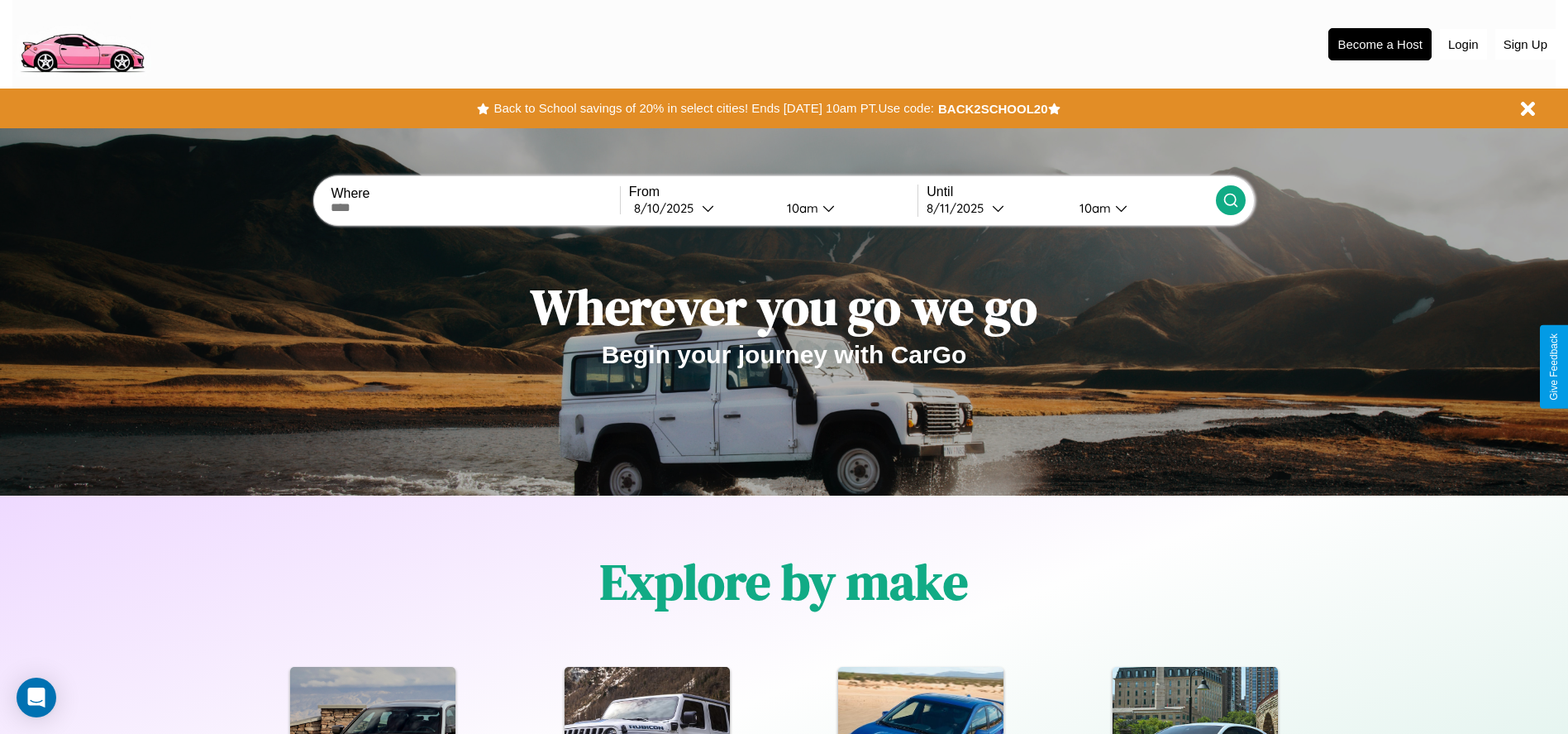
scroll to position [343, 0]
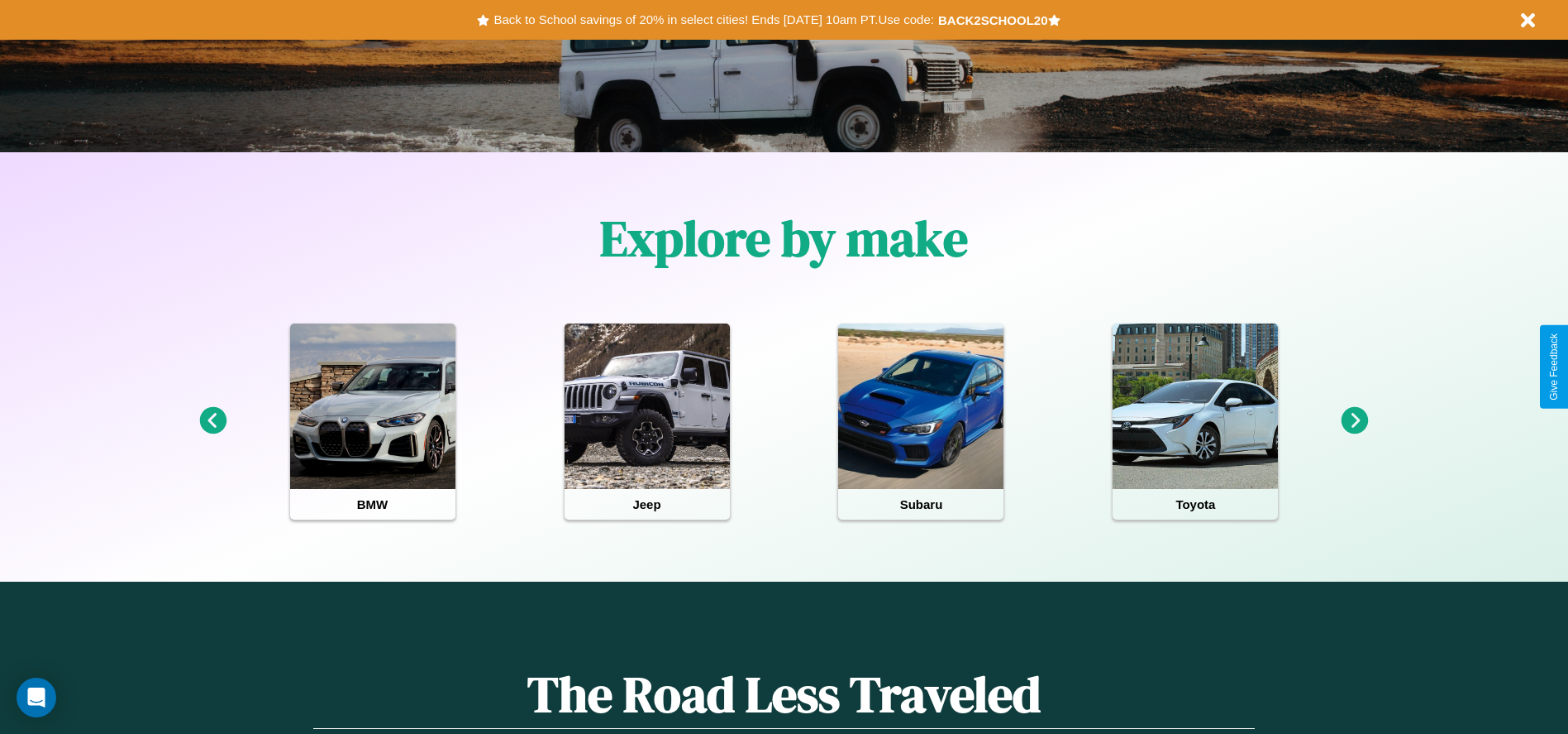
click at [1354, 421] on icon at bounding box center [1355, 420] width 27 height 27
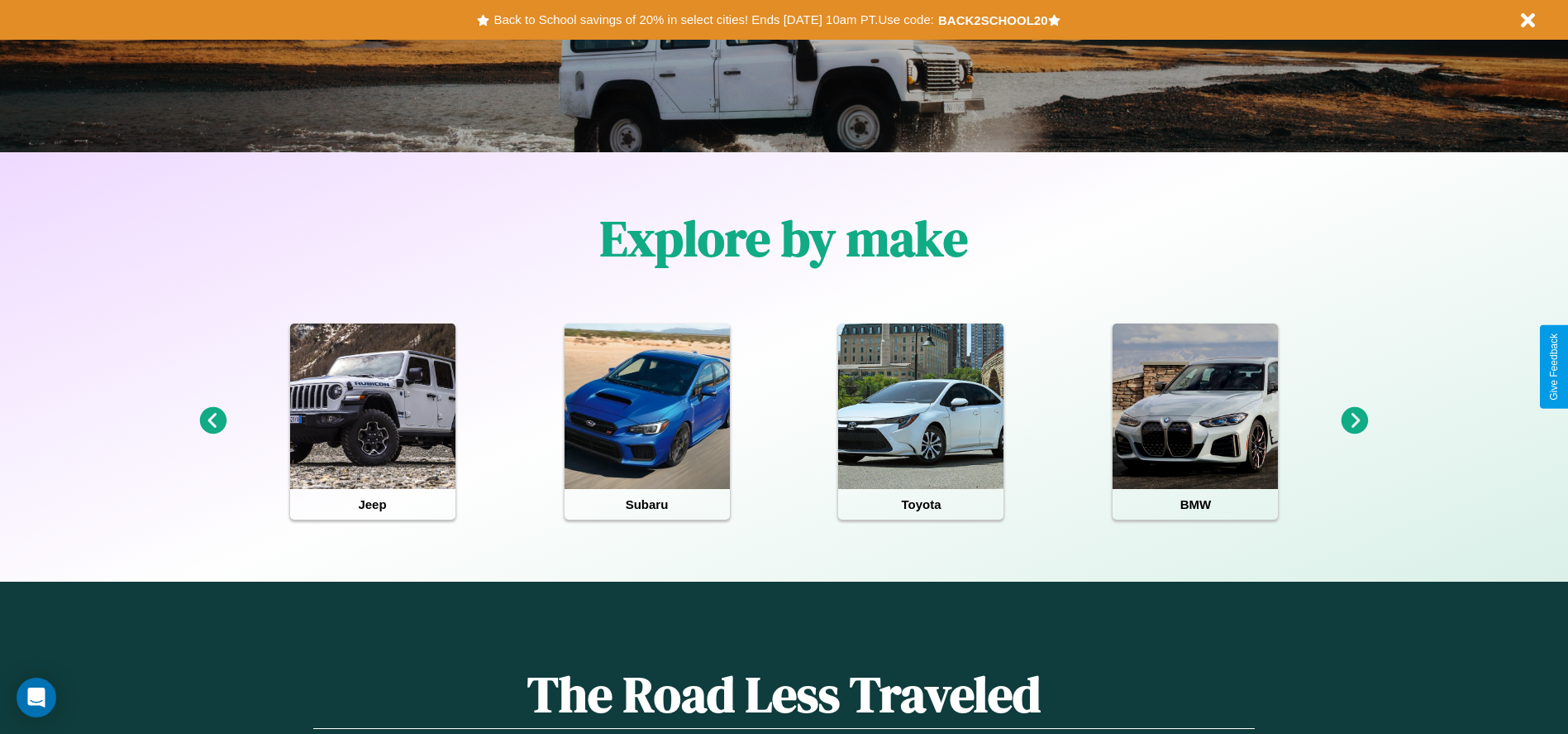
click at [1354, 421] on icon at bounding box center [1355, 420] width 27 height 27
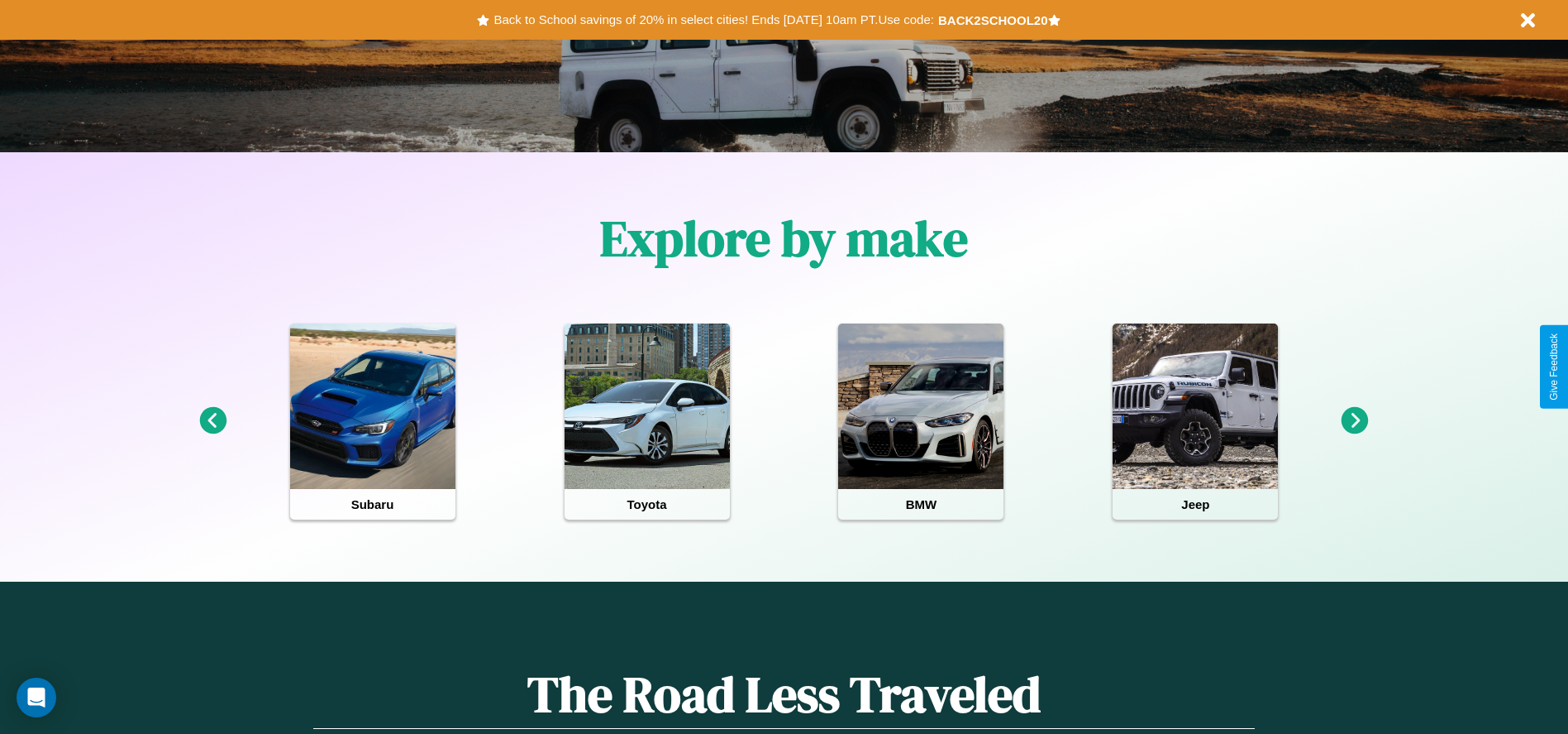
click at [213, 421] on icon at bounding box center [213, 420] width 27 height 27
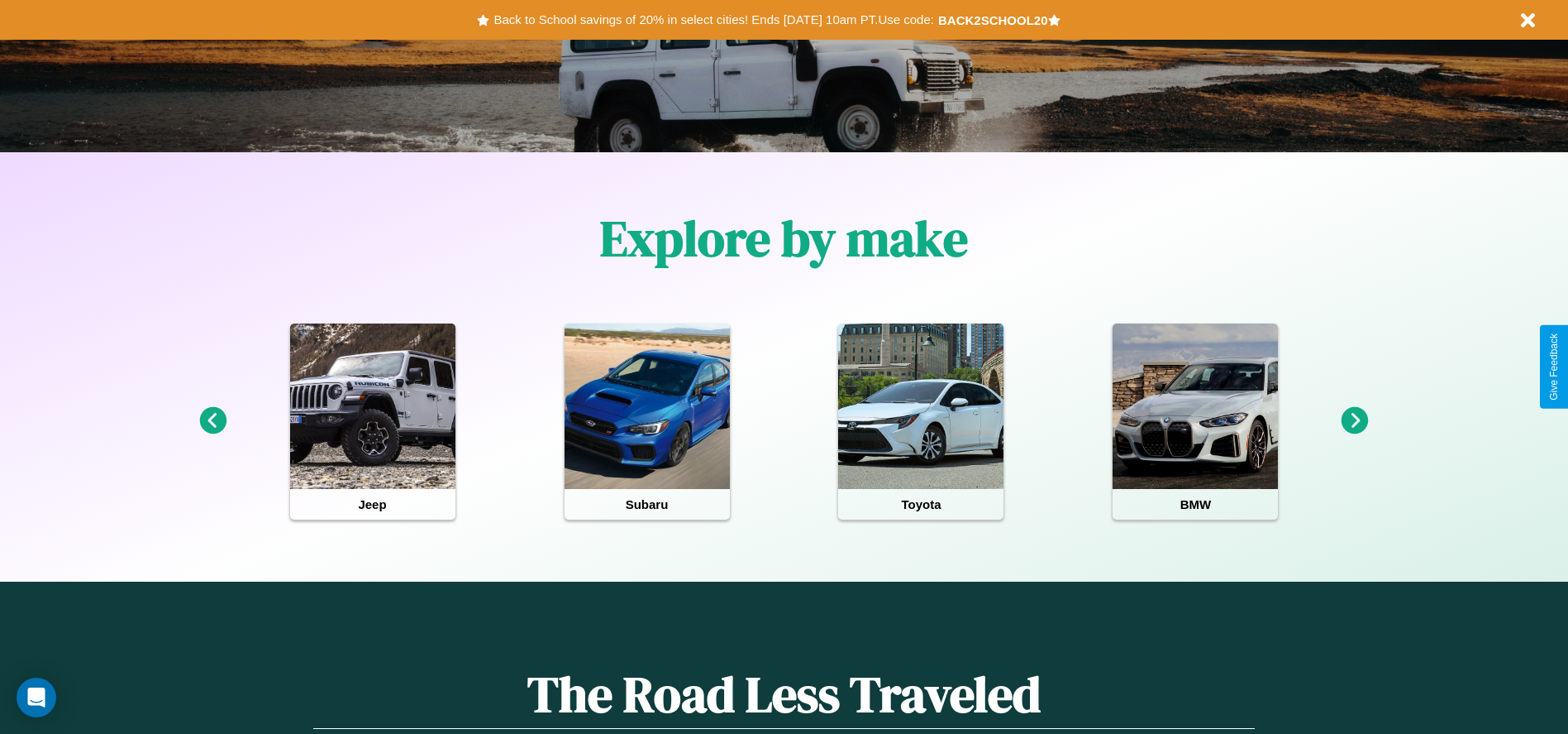
click at [1354, 421] on icon at bounding box center [1355, 420] width 27 height 27
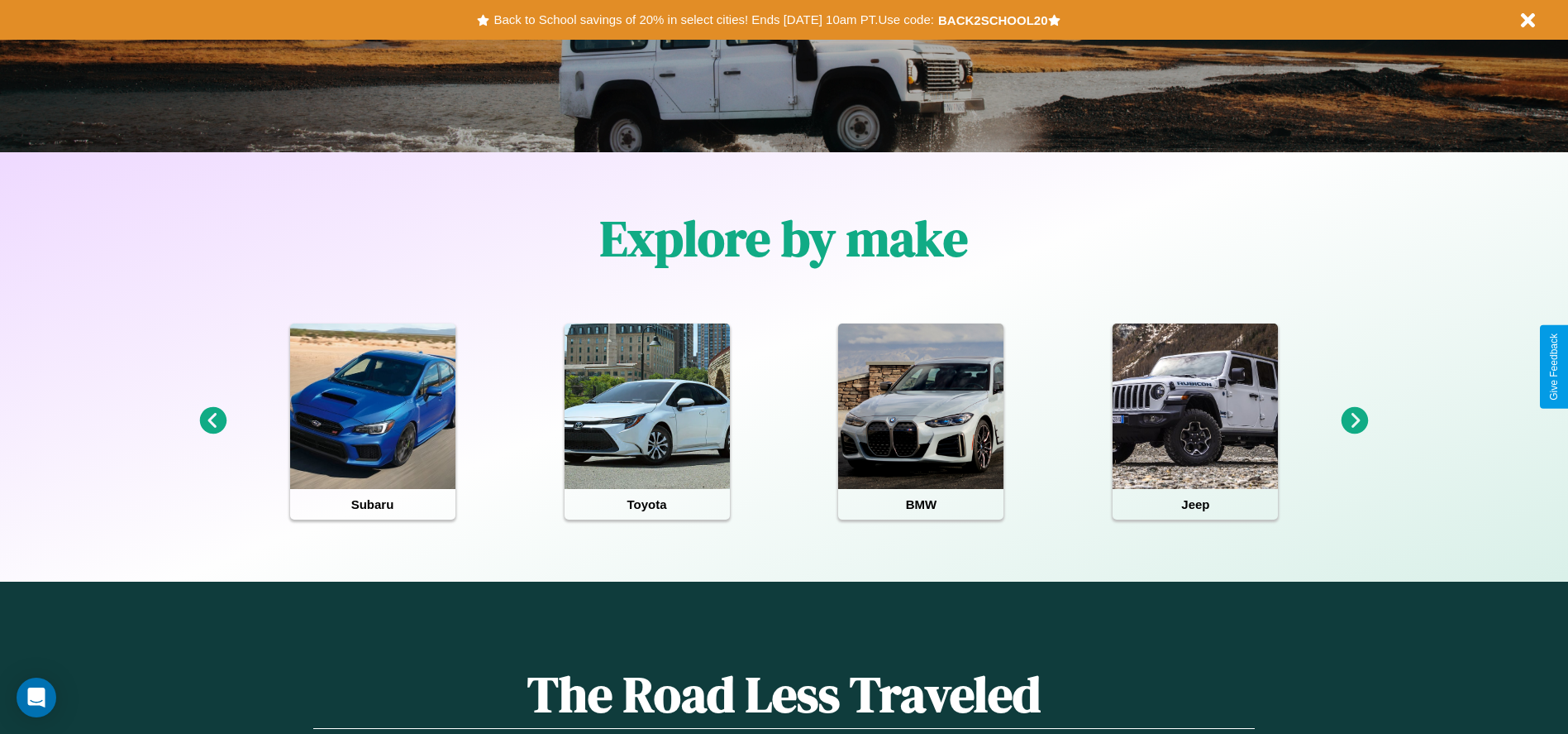
click at [213, 421] on icon at bounding box center [213, 420] width 27 height 27
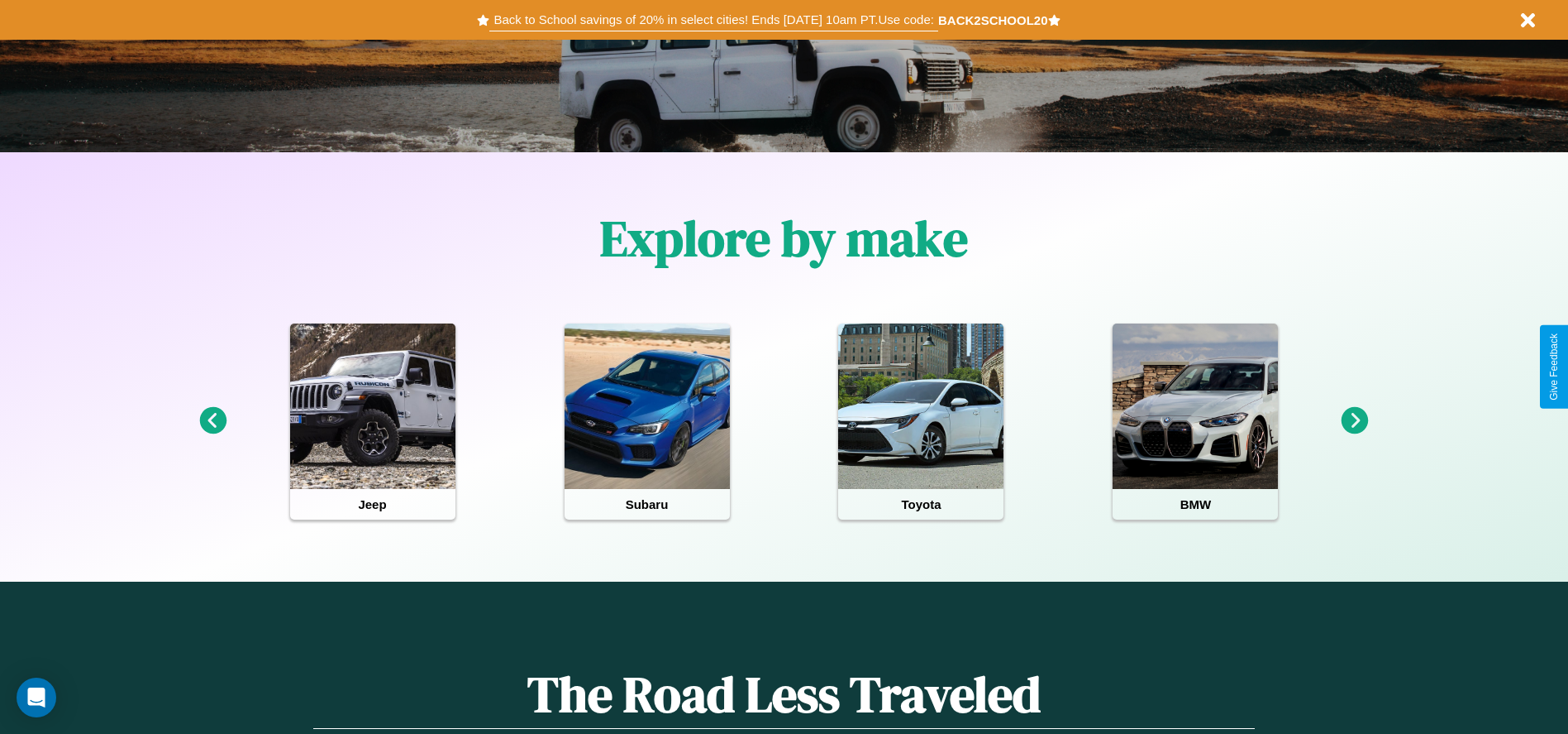
click at [713, 20] on button "Back to School savings of 20% in select cities! Ends 9/1 at 10am PT. Use code:" at bounding box center [713, 20] width 448 height 24
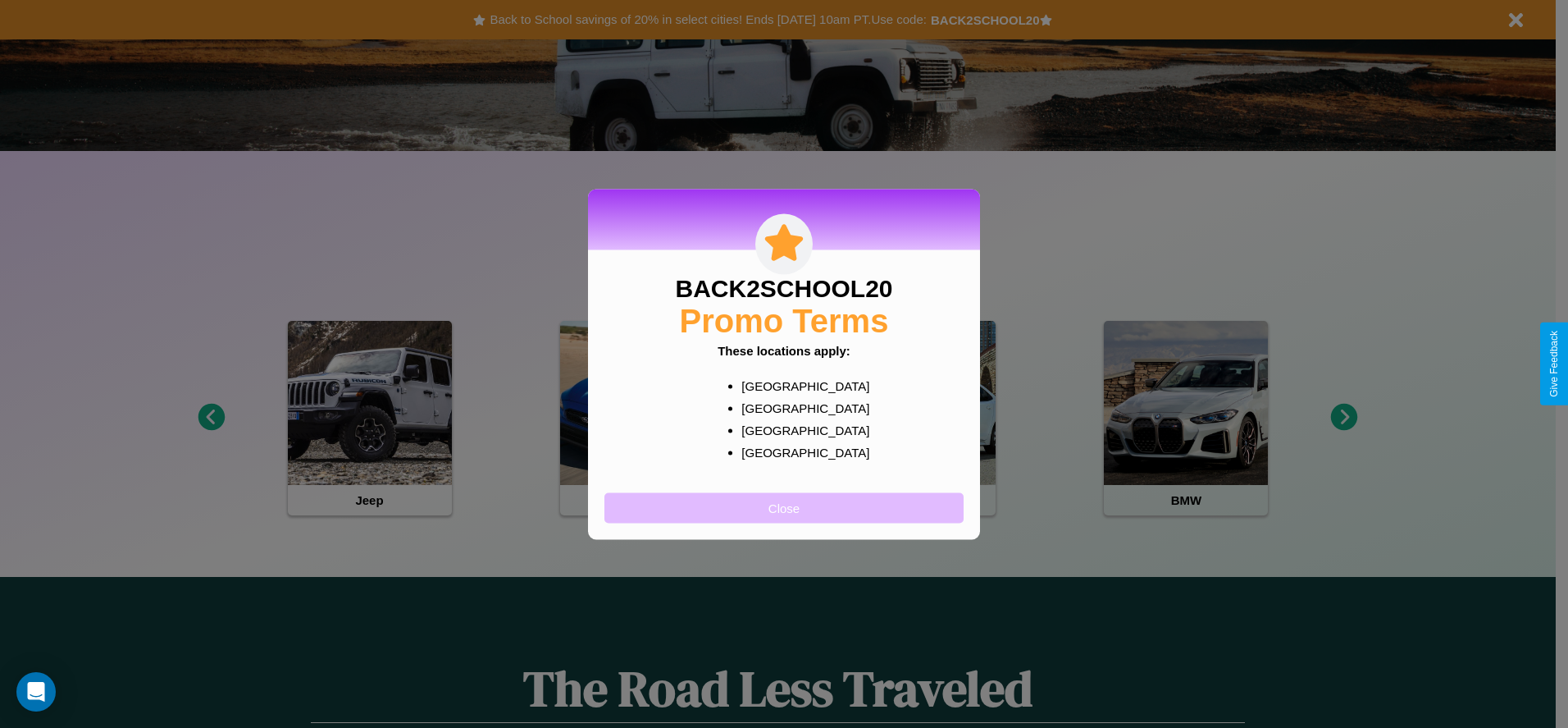
click at [784, 507] on button "Close" at bounding box center [784, 506] width 359 height 30
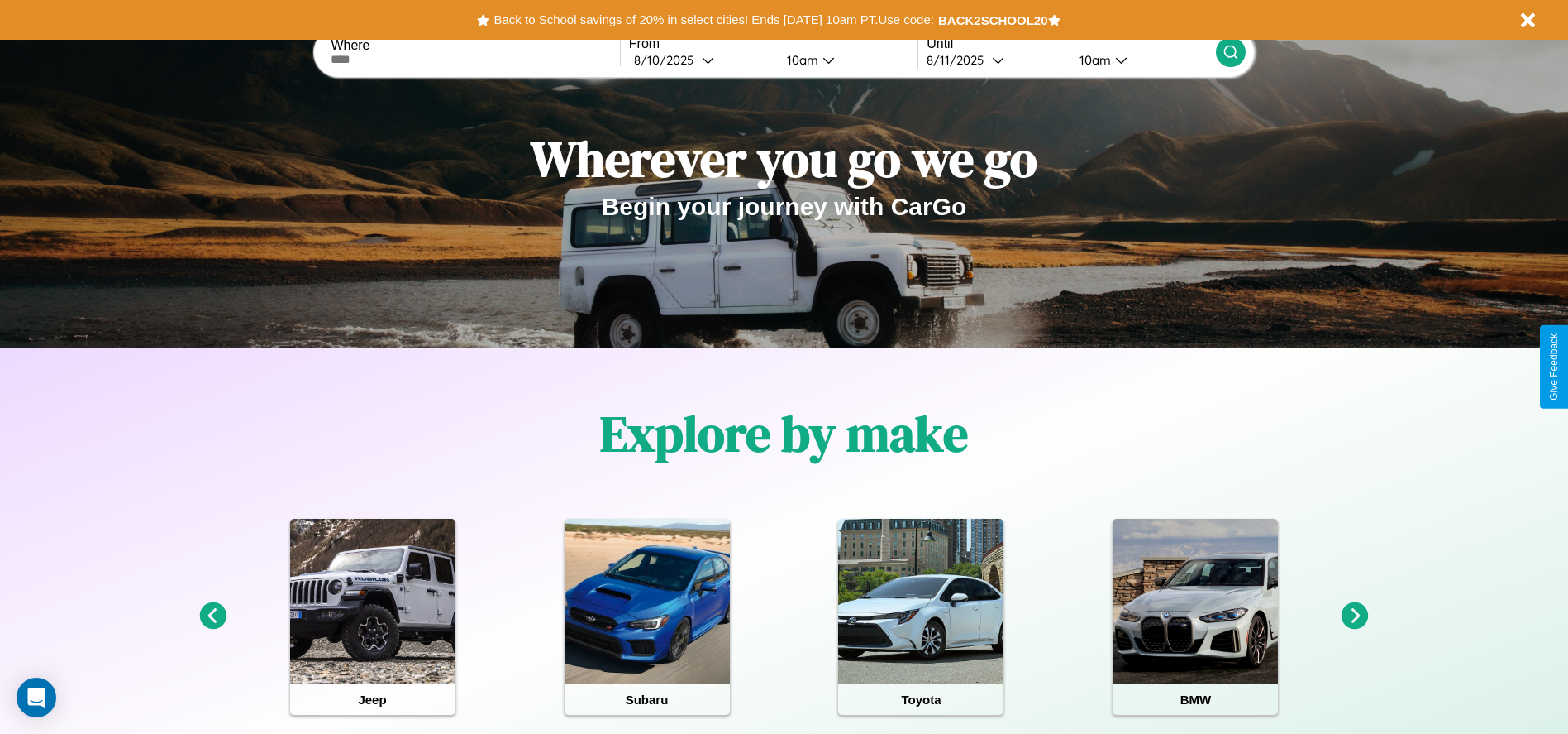
scroll to position [0, 0]
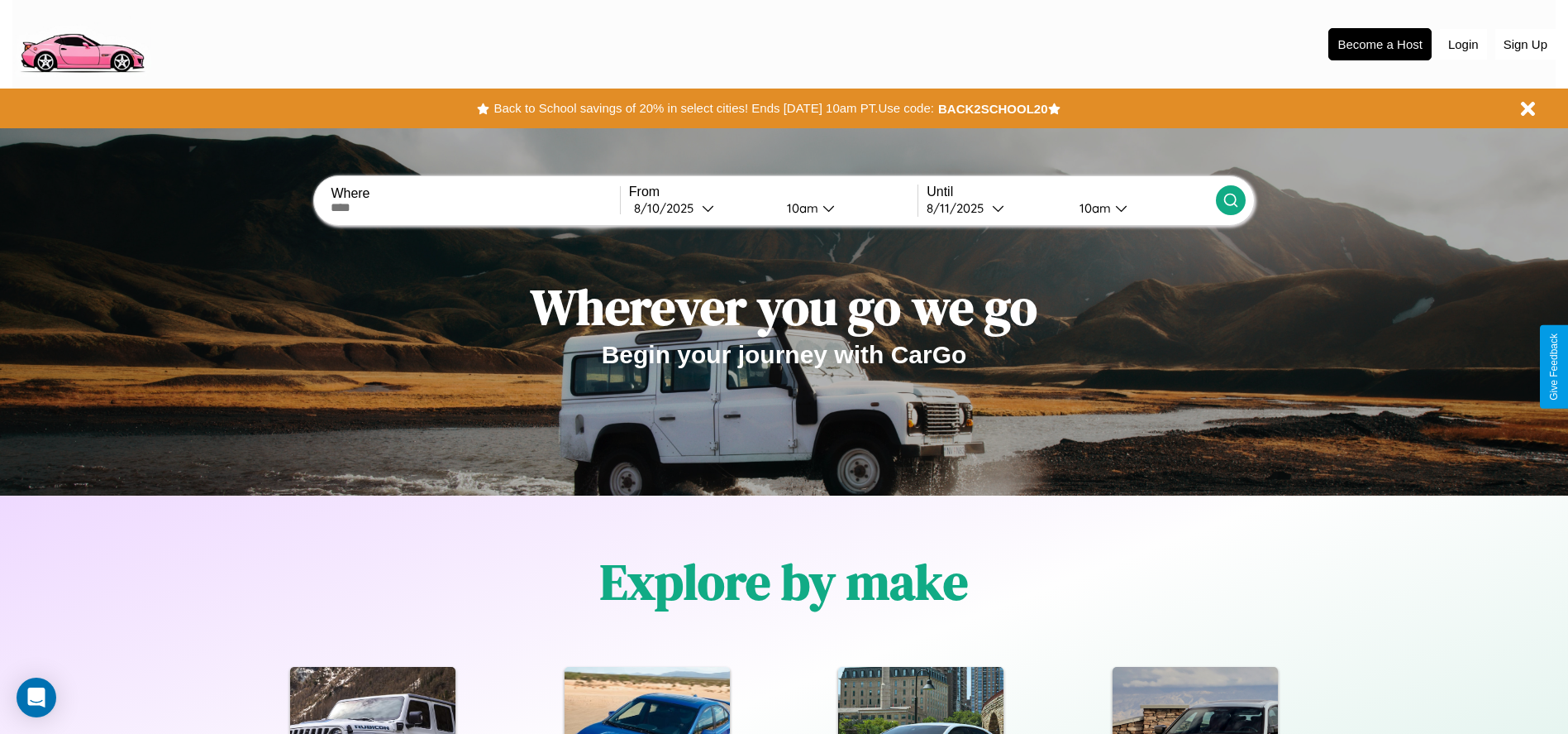
click at [475, 208] on input "text" at bounding box center [475, 208] width 289 height 14
type input "**********"
click at [701, 208] on div "8 / 10 / 2025" at bounding box center [667, 208] width 68 height 16
select select "*"
select select "****"
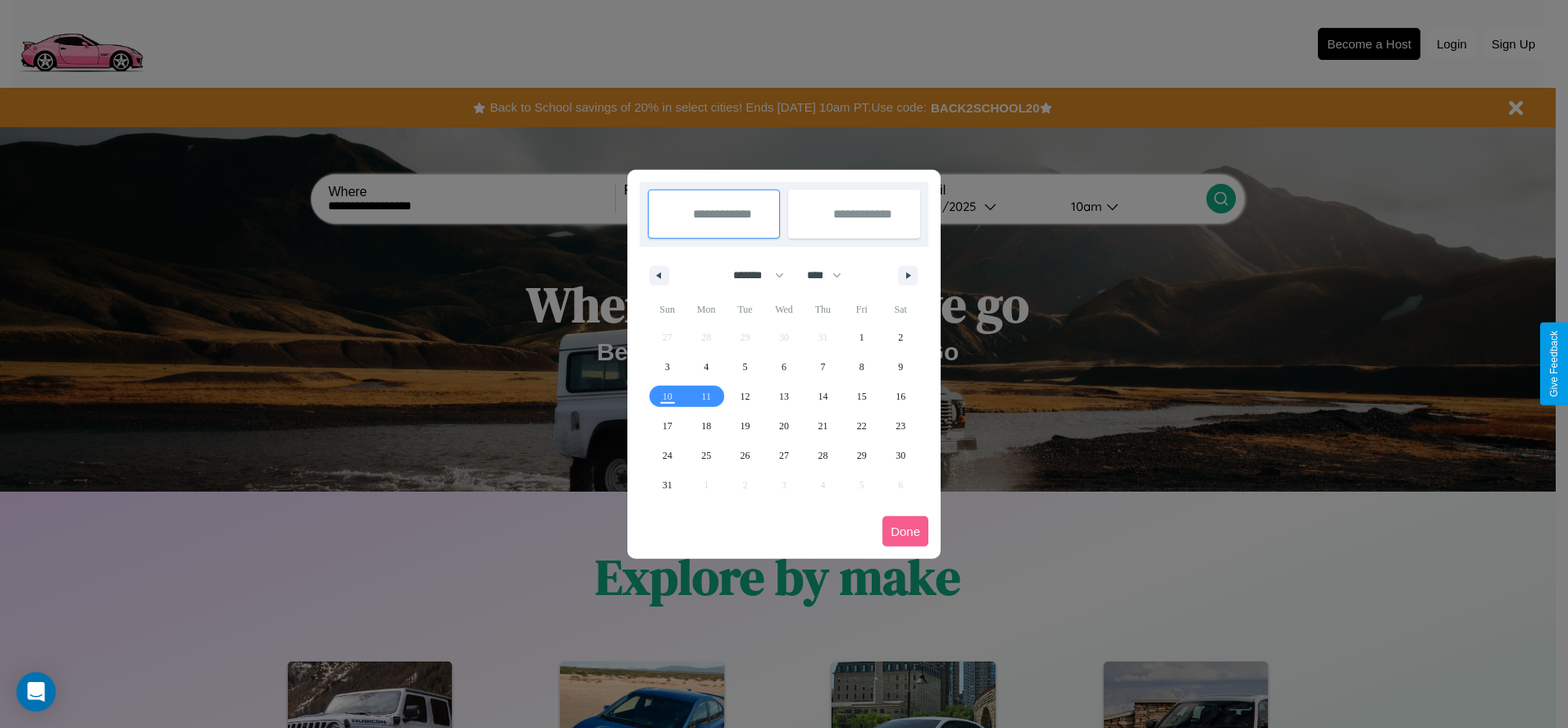
click at [751, 275] on select "******* ******** ***** ***** *** **** **** ****** ********* ******* ******** **…" at bounding box center [756, 275] width 70 height 27
select select "*"
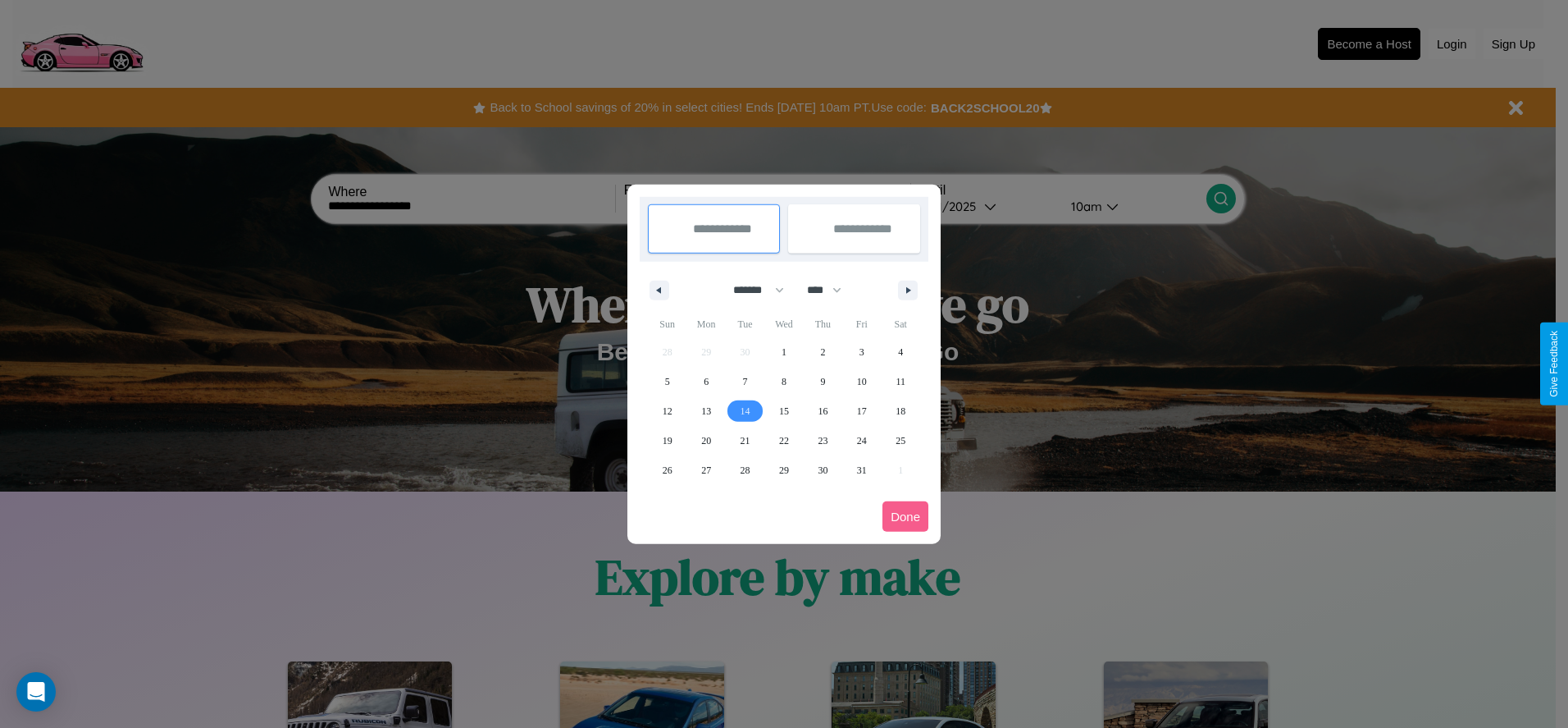
click at [744, 410] on span "14" at bounding box center [745, 411] width 10 height 29
type input "**********"
click at [744, 439] on span "21" at bounding box center [745, 440] width 10 height 29
type input "**********"
click at [905, 516] on button "Done" at bounding box center [904, 516] width 46 height 30
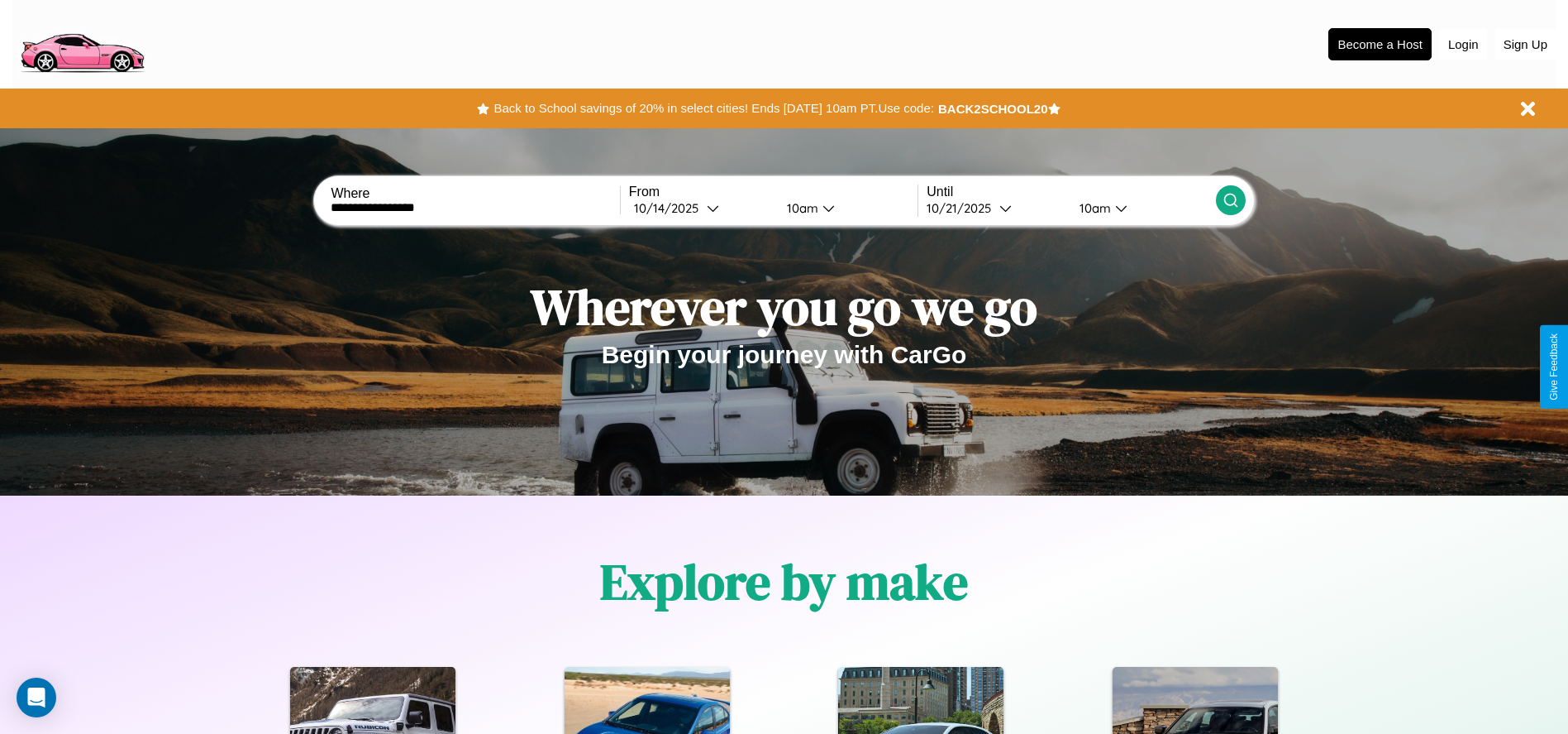
click at [1230, 200] on icon at bounding box center [1230, 200] width 17 height 17
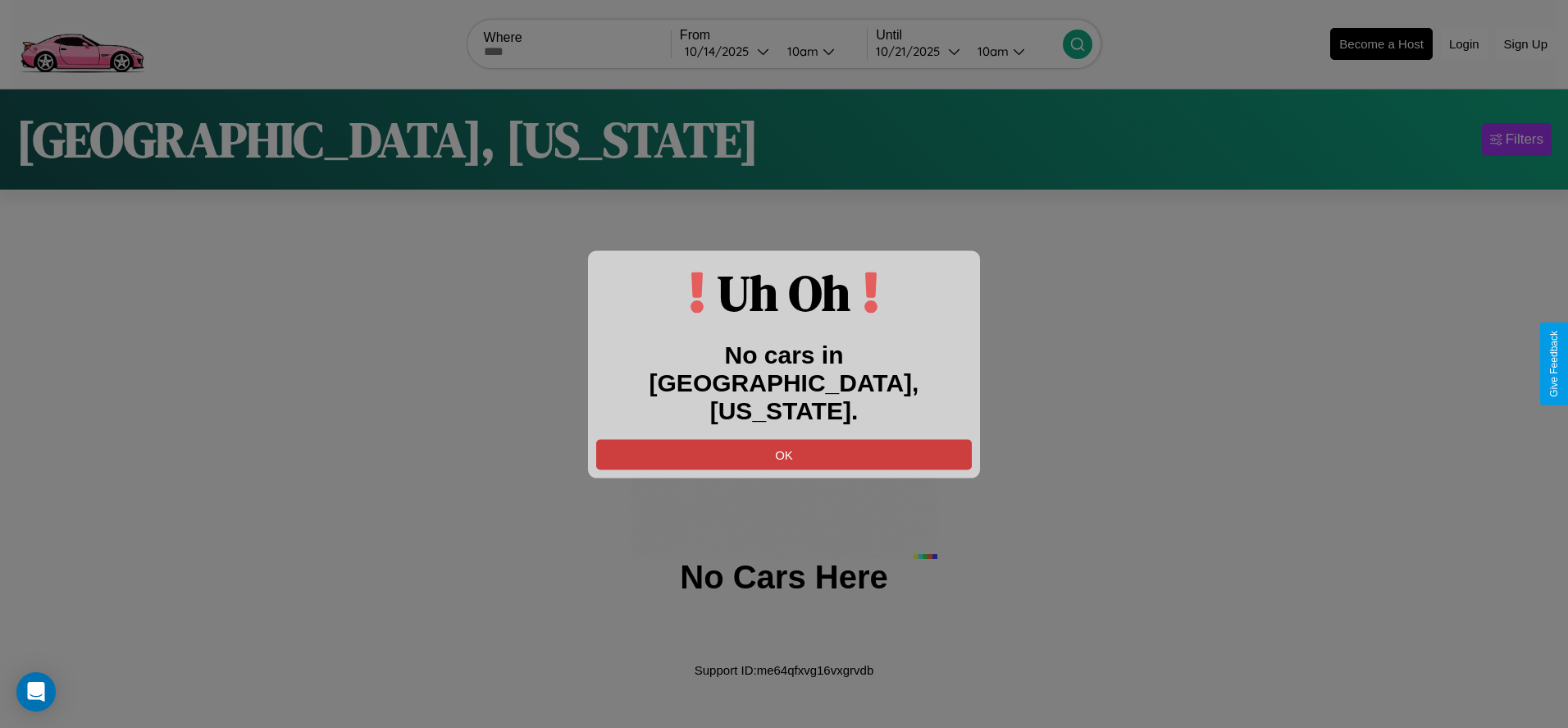
click at [784, 438] on button "OK" at bounding box center [784, 453] width 376 height 30
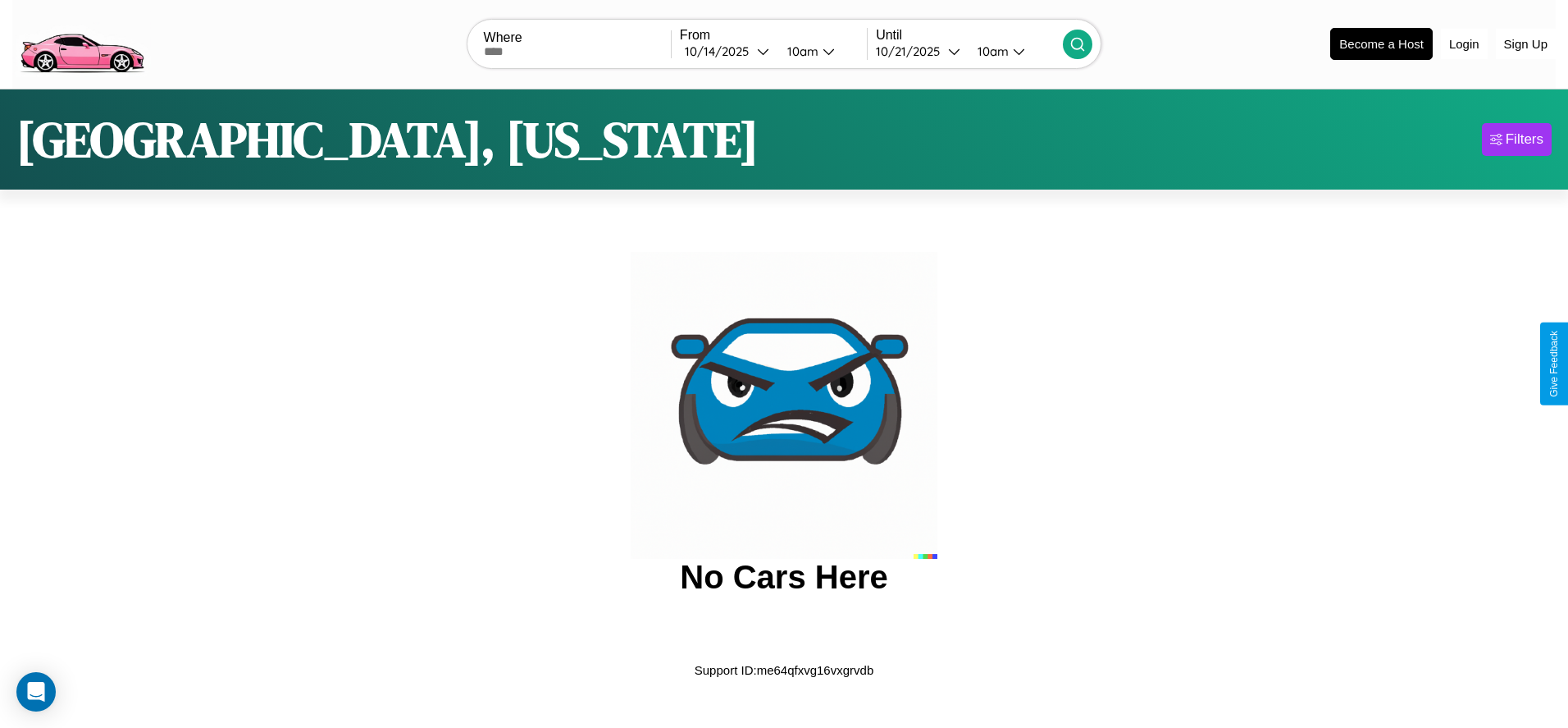
click at [82, 42] on img at bounding box center [82, 42] width 139 height 69
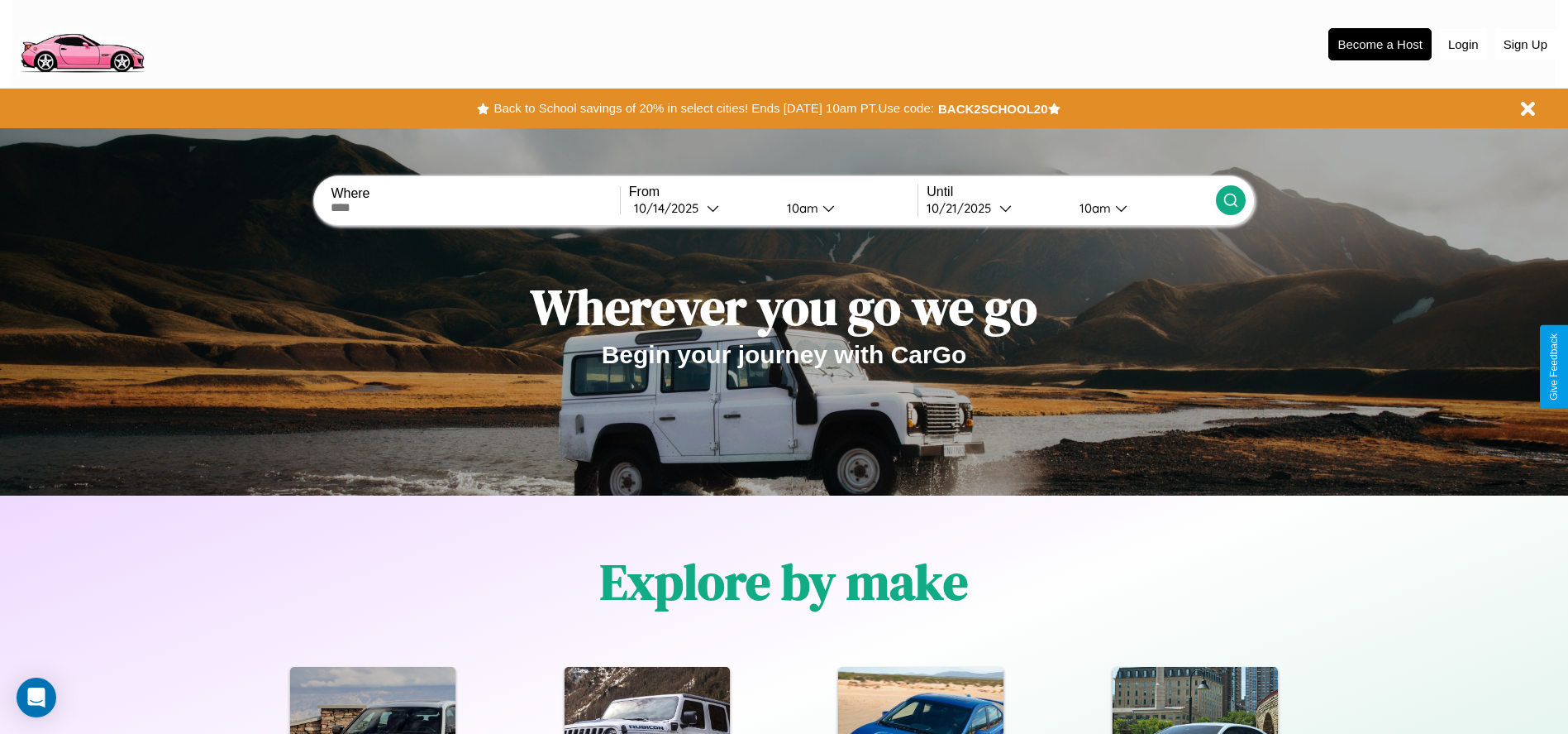
click at [475, 208] on input "text" at bounding box center [475, 208] width 289 height 14
type input "*******"
click at [701, 208] on div "10 / 14 / 2025" at bounding box center [670, 208] width 72 height 16
select select "*"
select select "****"
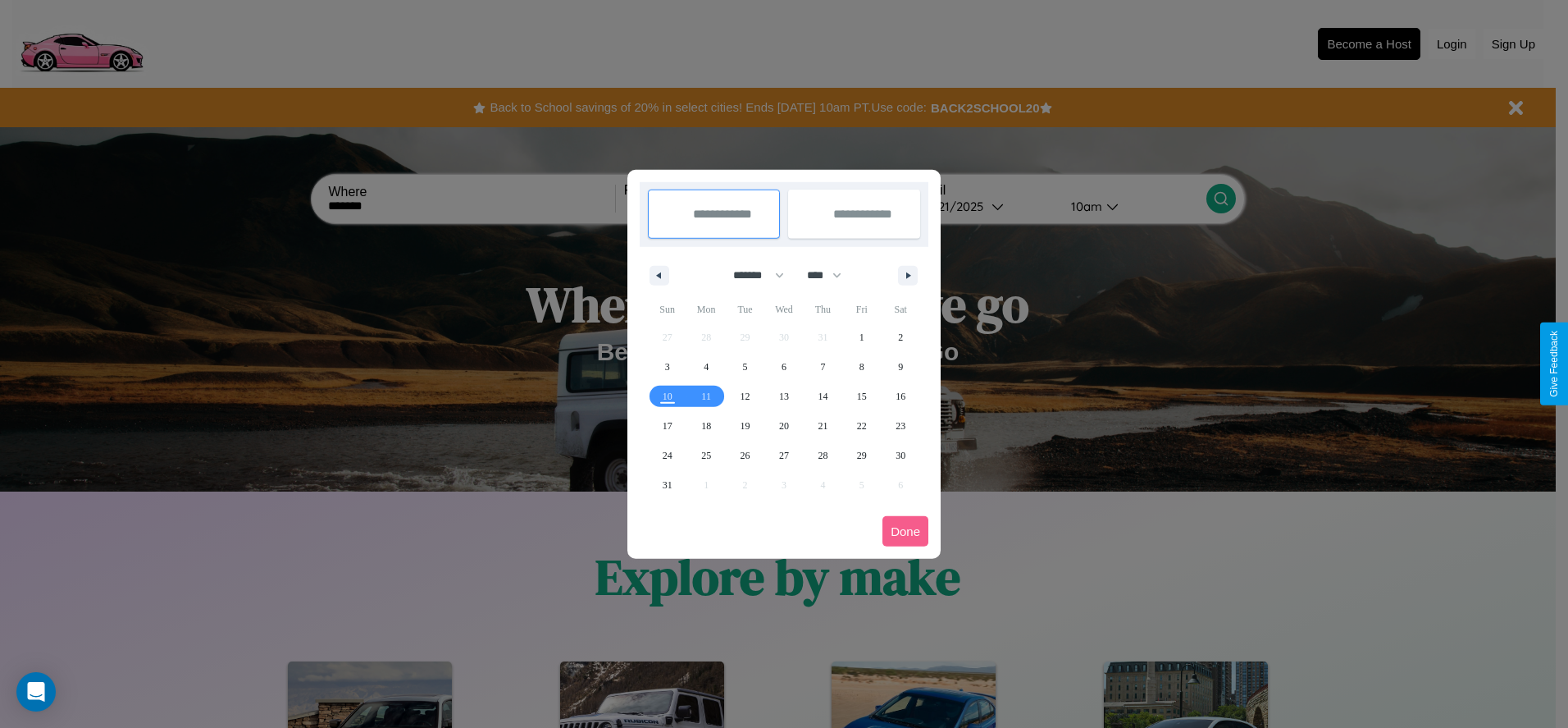
click at [751, 275] on select "******* ******** ***** ***** *** **** **** ****** ********* ******* ******** **…" at bounding box center [756, 275] width 70 height 27
select select "*"
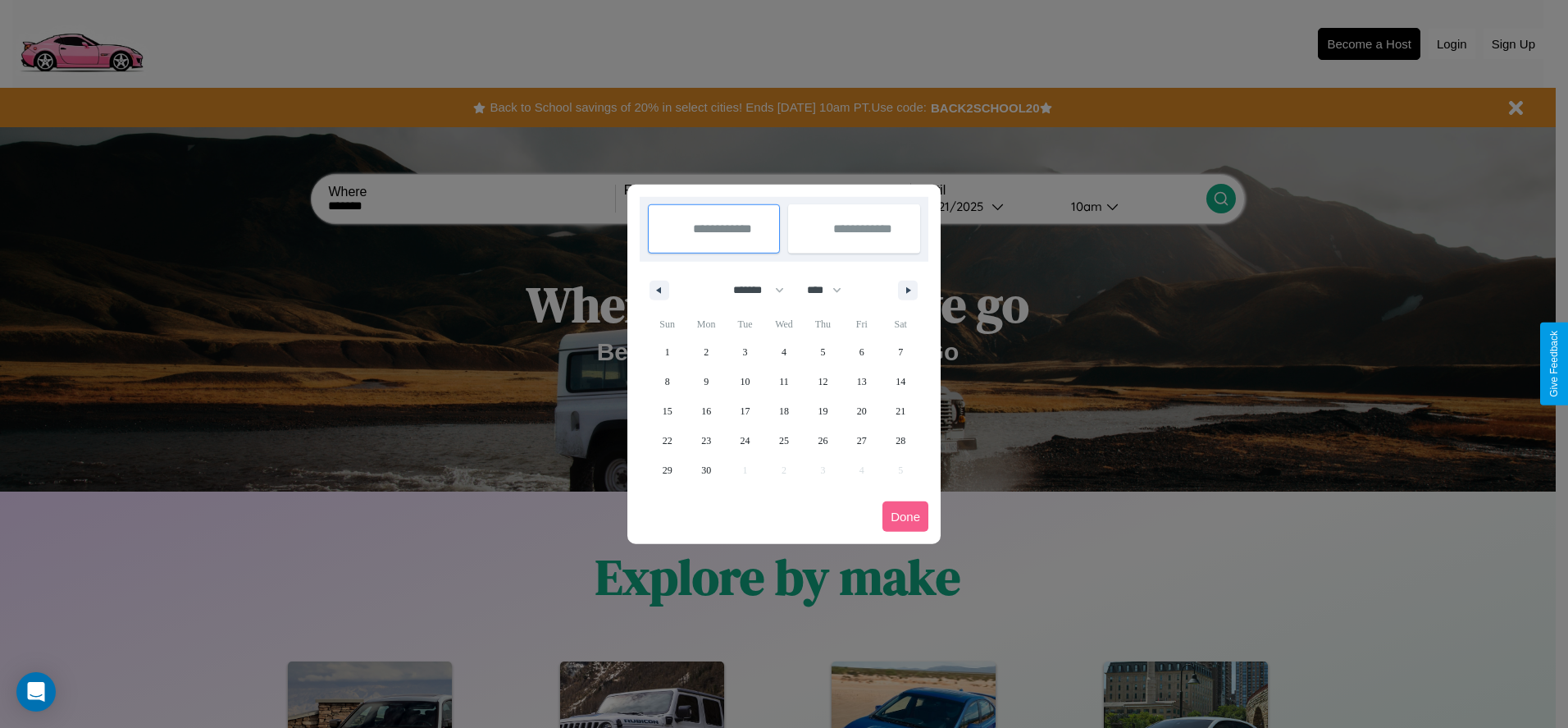
drag, startPoint x: 832, startPoint y: 290, endPoint x: 784, endPoint y: 329, distance: 61.8
click at [832, 290] on select "**** **** **** **** **** **** **** **** **** **** **** **** **** **** **** ****…" at bounding box center [823, 290] width 50 height 27
select select "****"
click at [861, 410] on span "19" at bounding box center [862, 411] width 10 height 29
type input "**********"
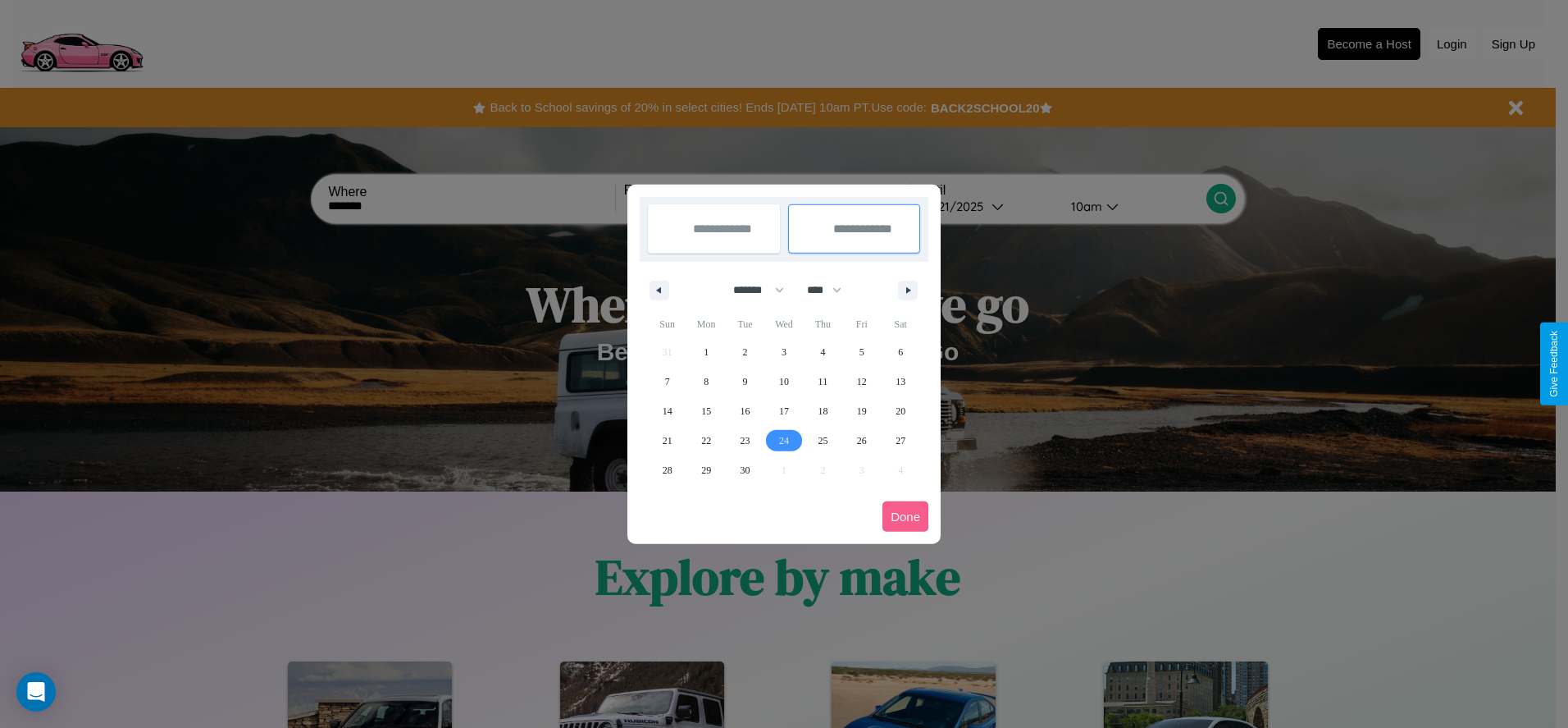
click at [783, 439] on span "24" at bounding box center [784, 440] width 10 height 29
type input "**********"
click at [905, 516] on button "Done" at bounding box center [904, 516] width 46 height 30
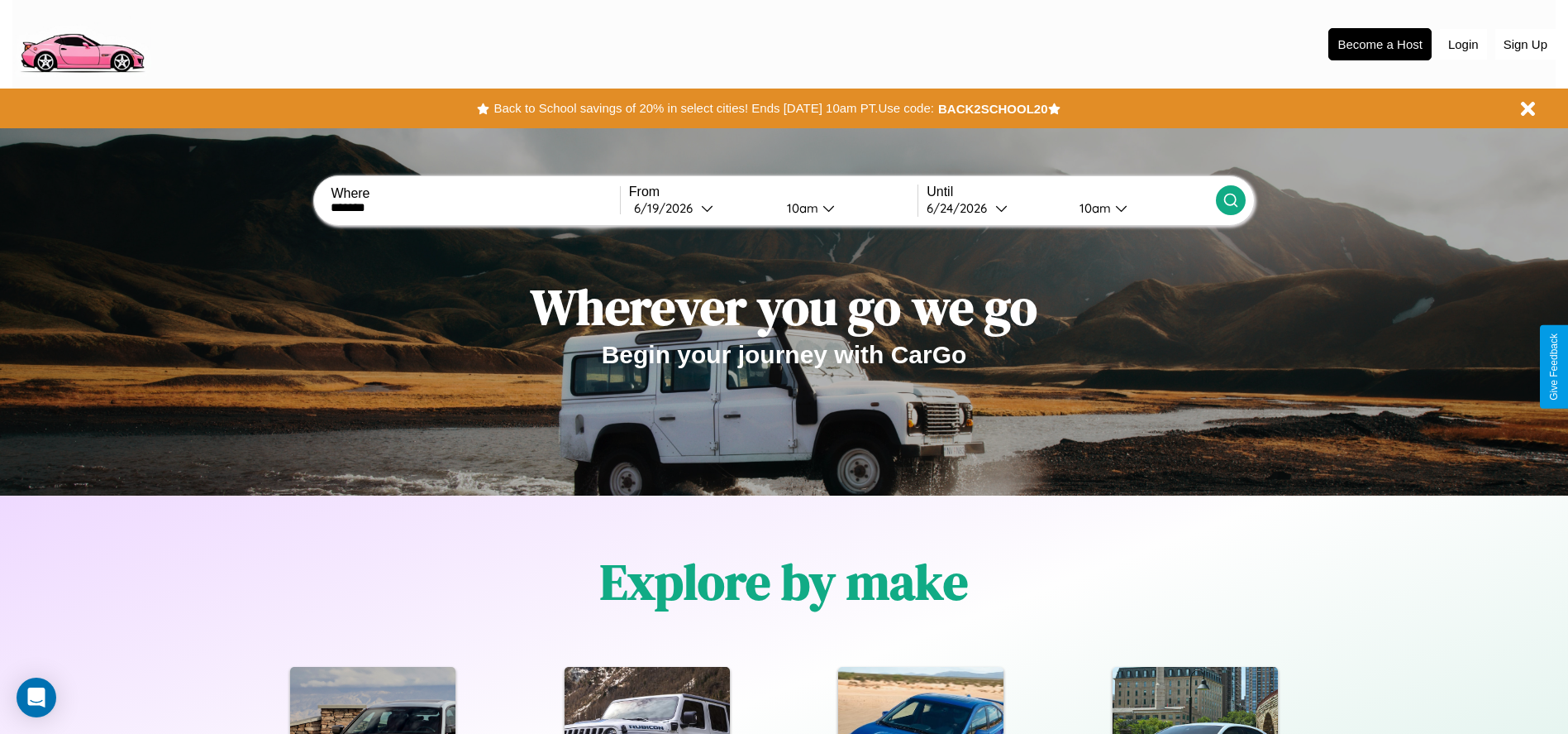
click at [1230, 200] on icon at bounding box center [1230, 200] width 17 height 17
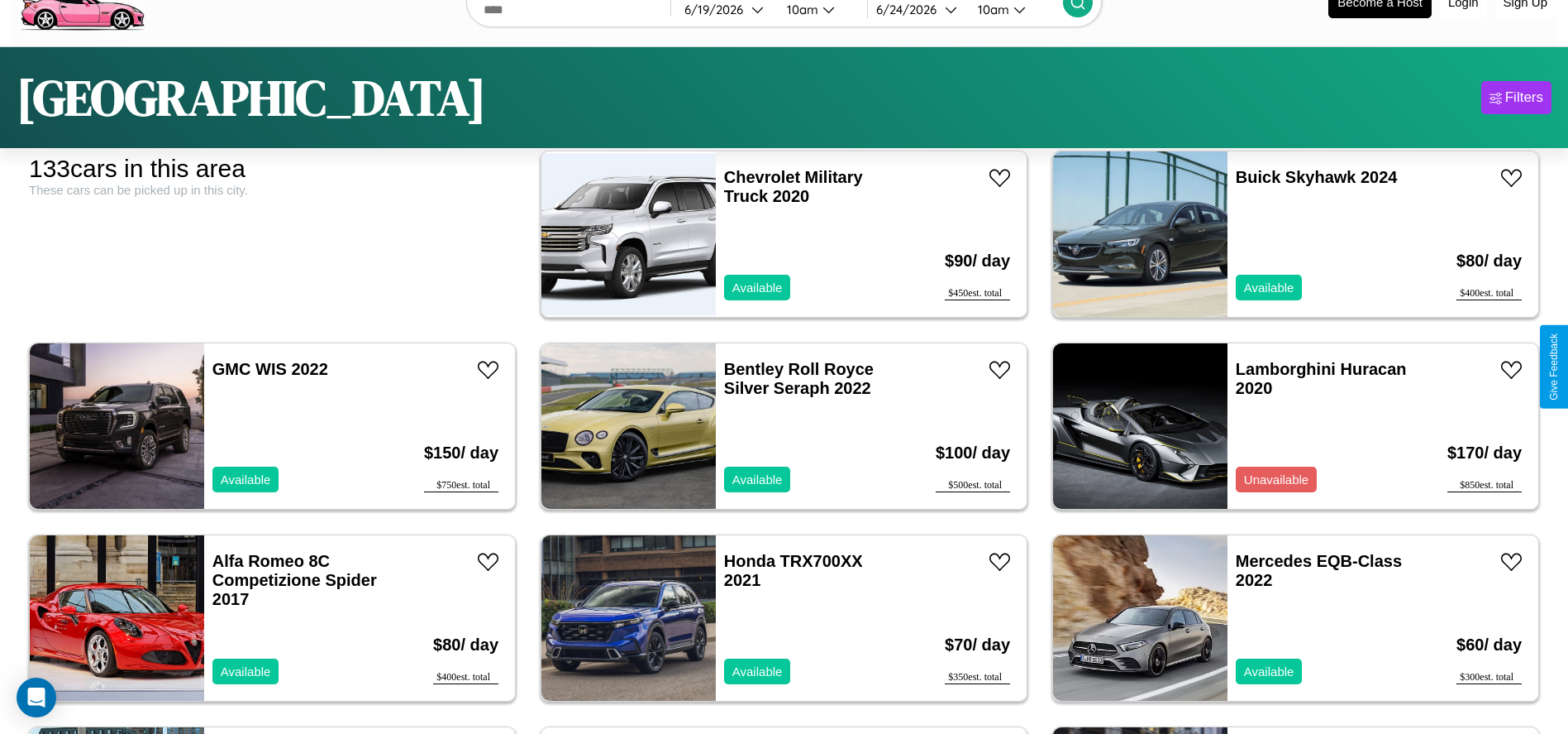
scroll to position [1336, 0]
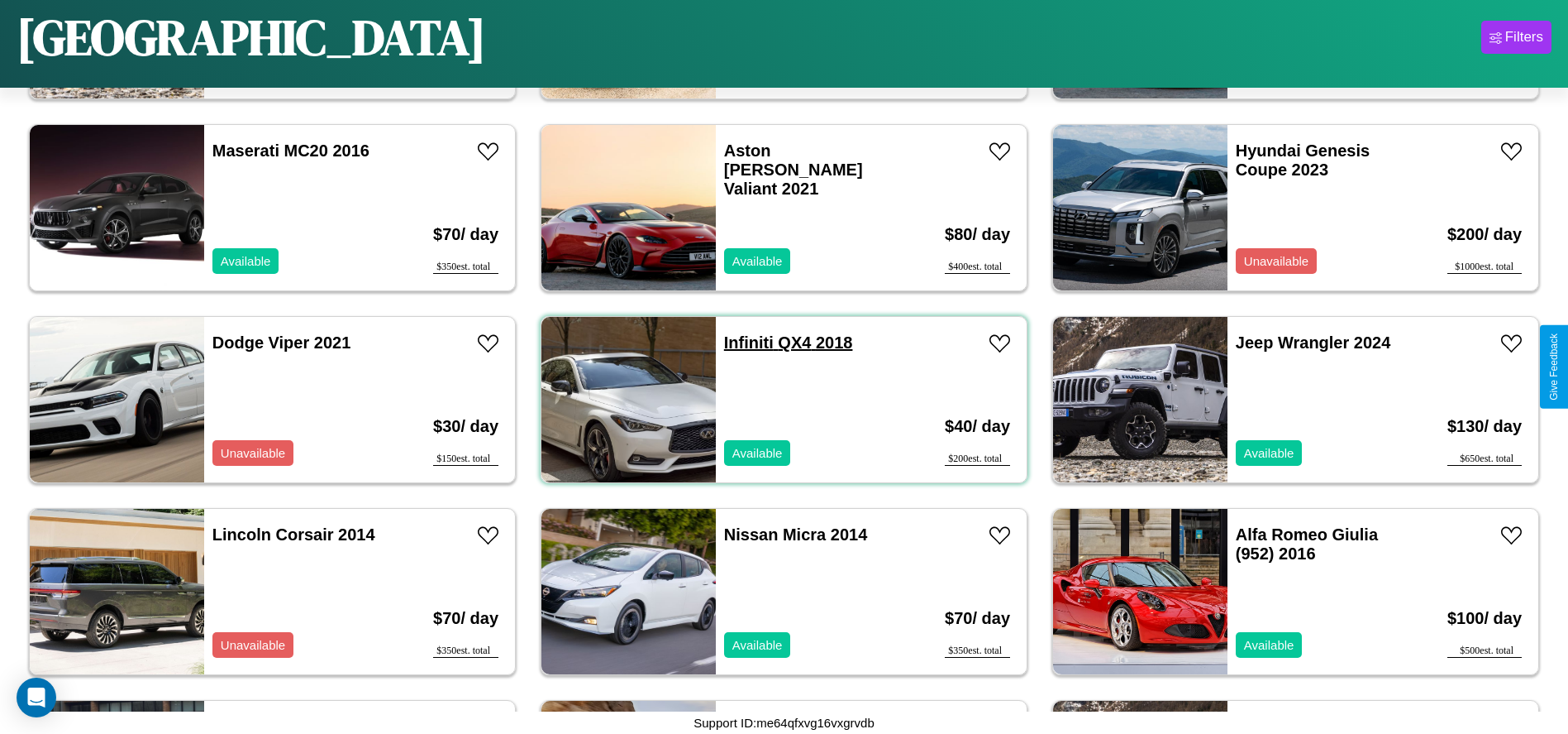
click at [742, 342] on link "Infiniti QX4 2018" at bounding box center [788, 342] width 129 height 19
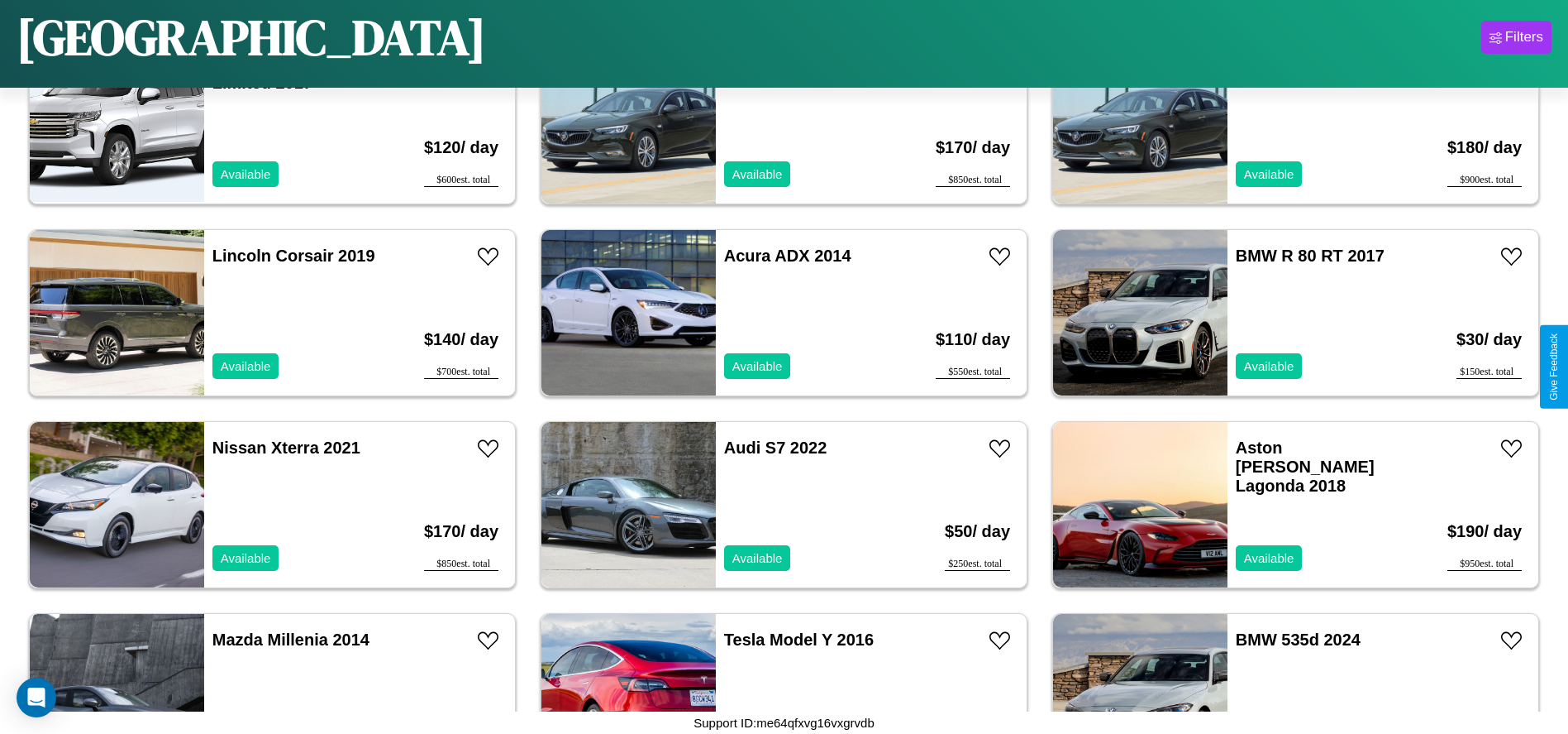
scroll to position [6708, 0]
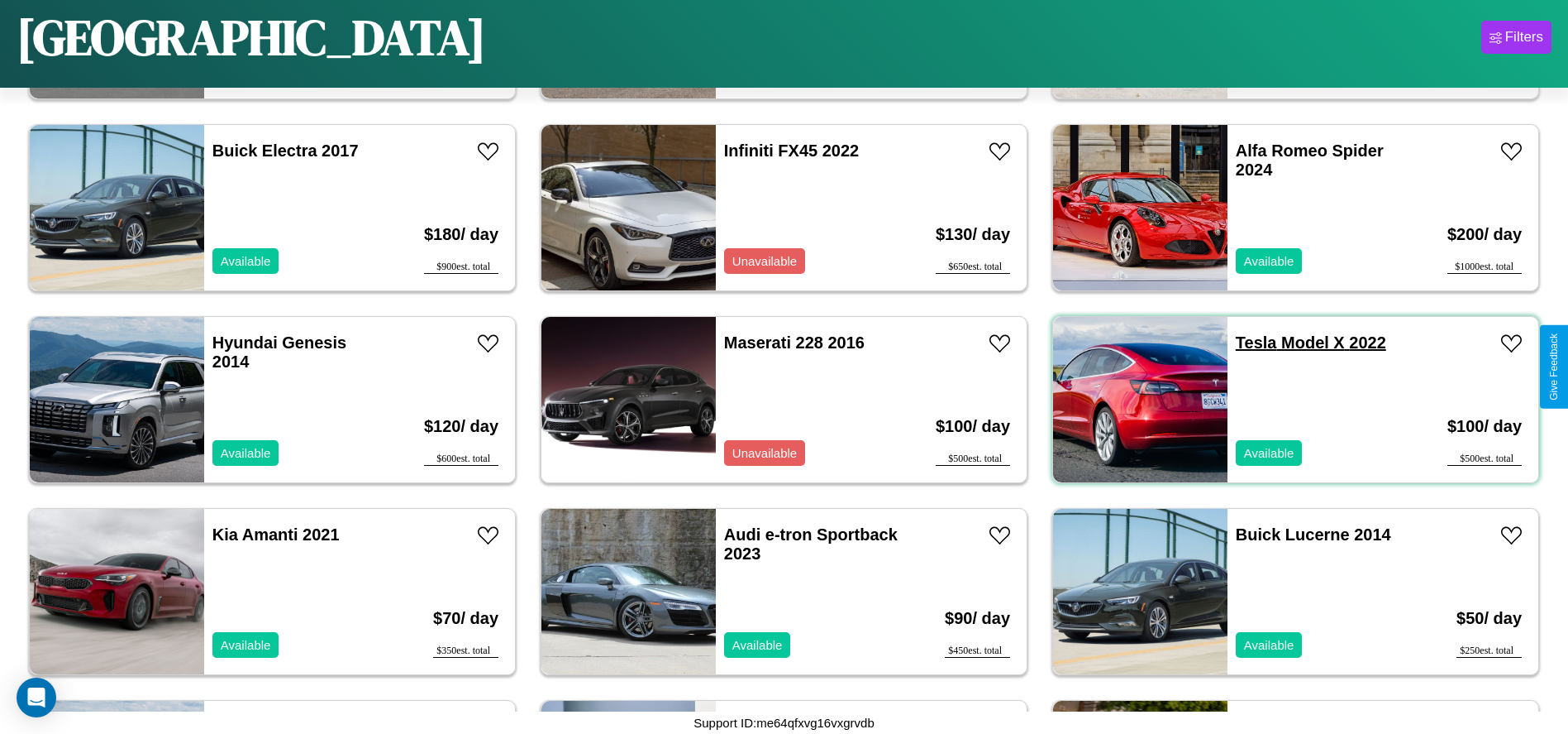
click at [1246, 342] on link "Tesla Model X 2022" at bounding box center [1311, 342] width 151 height 19
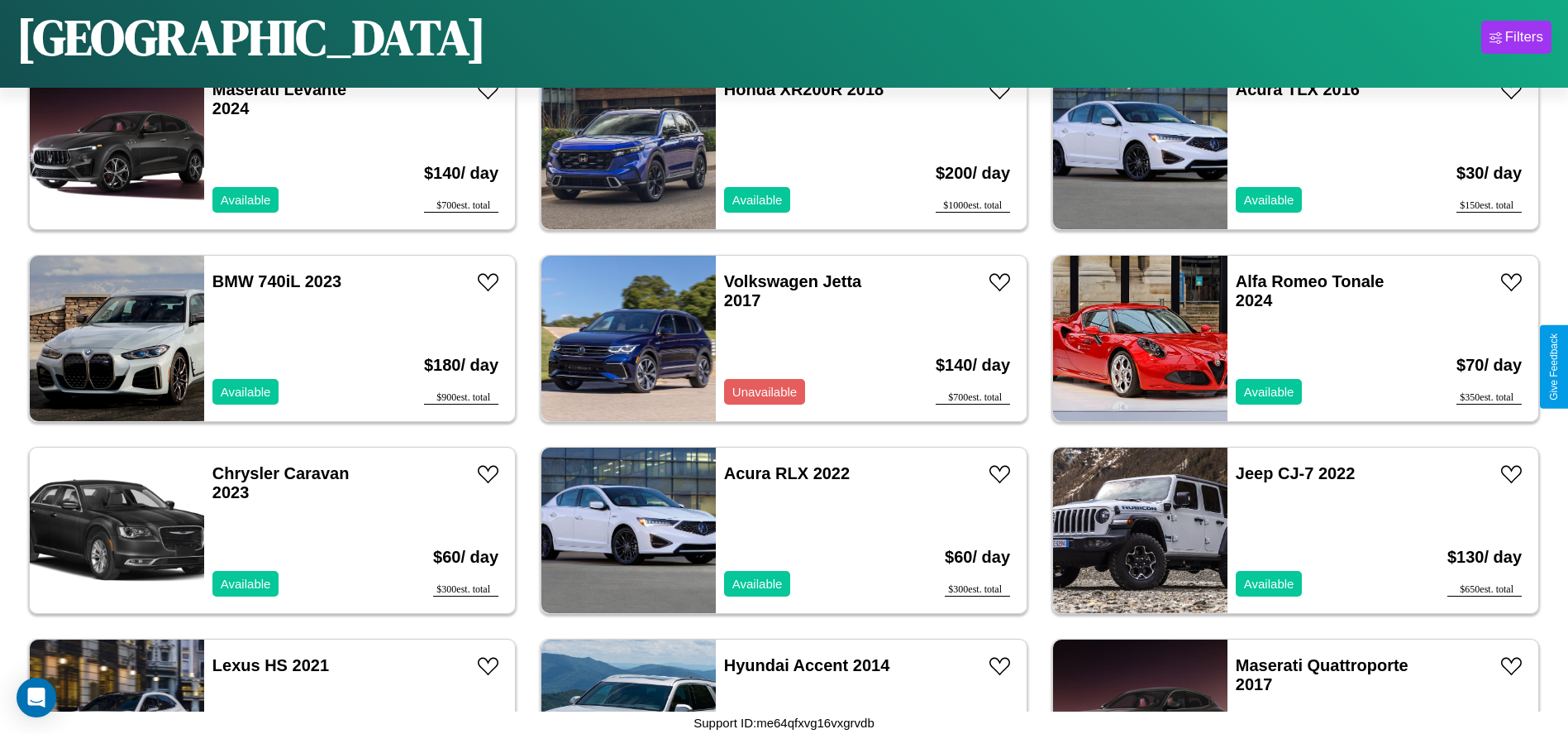
scroll to position [5749, 0]
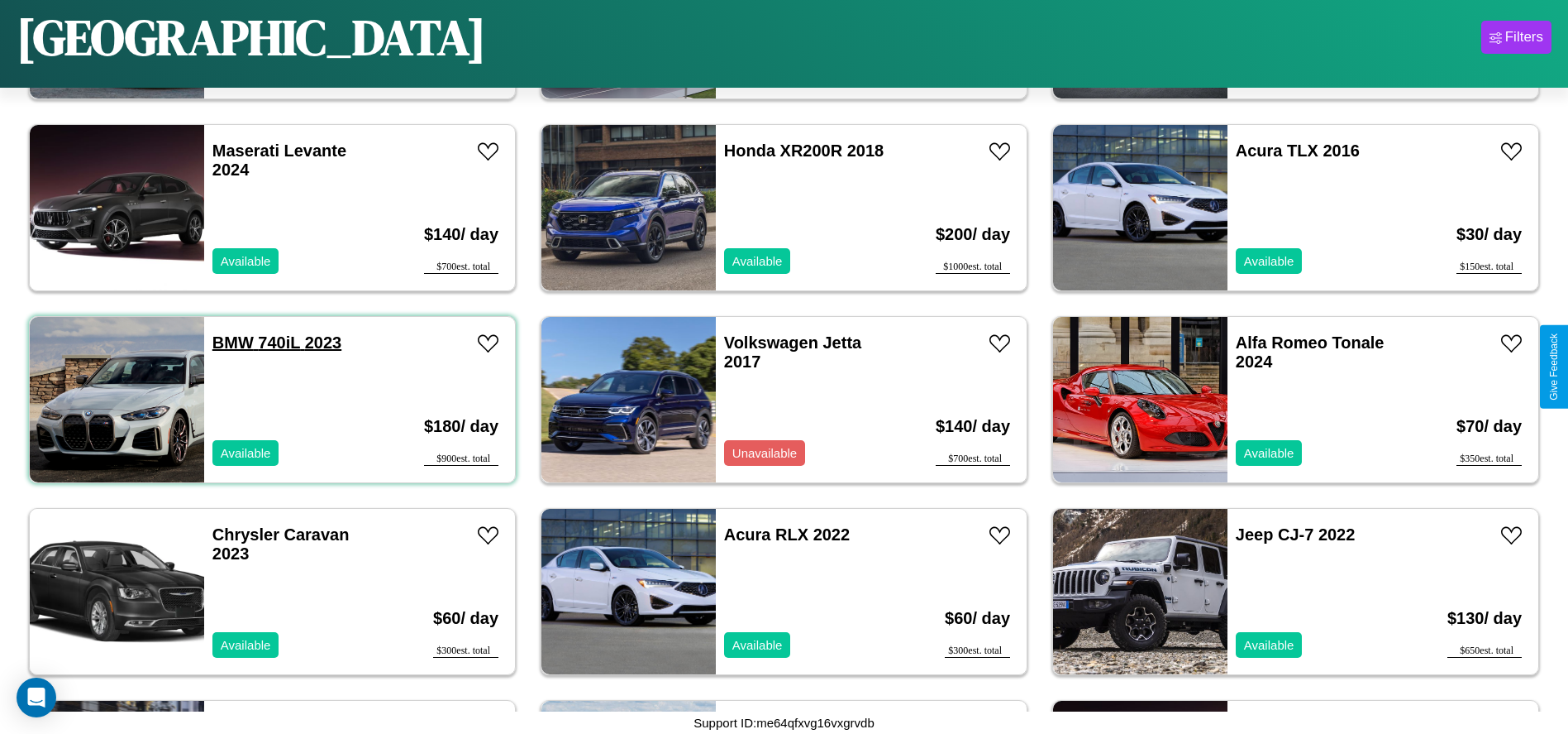
click at [230, 342] on link "BMW 740iL 2023" at bounding box center [277, 342] width 129 height 19
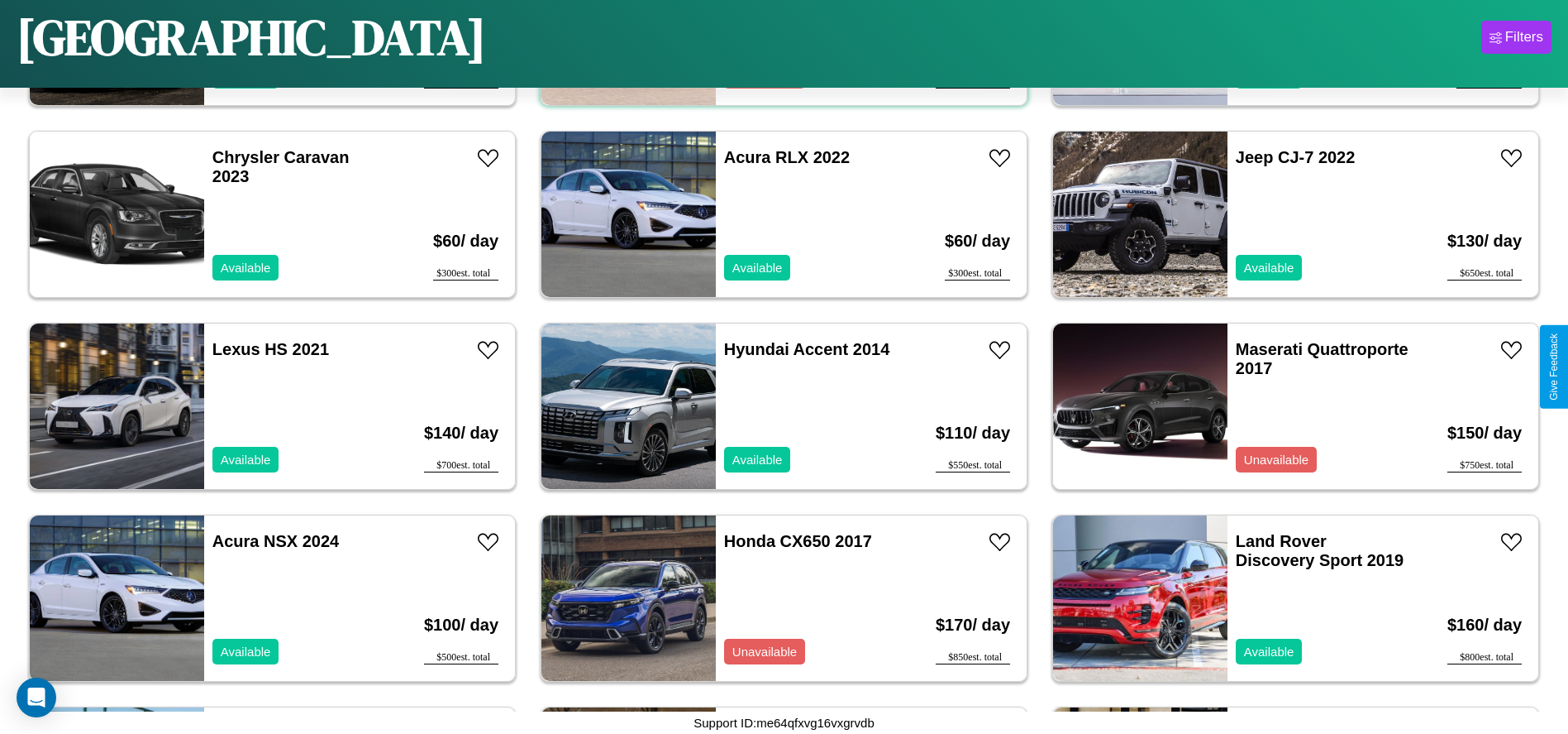
scroll to position [6133, 0]
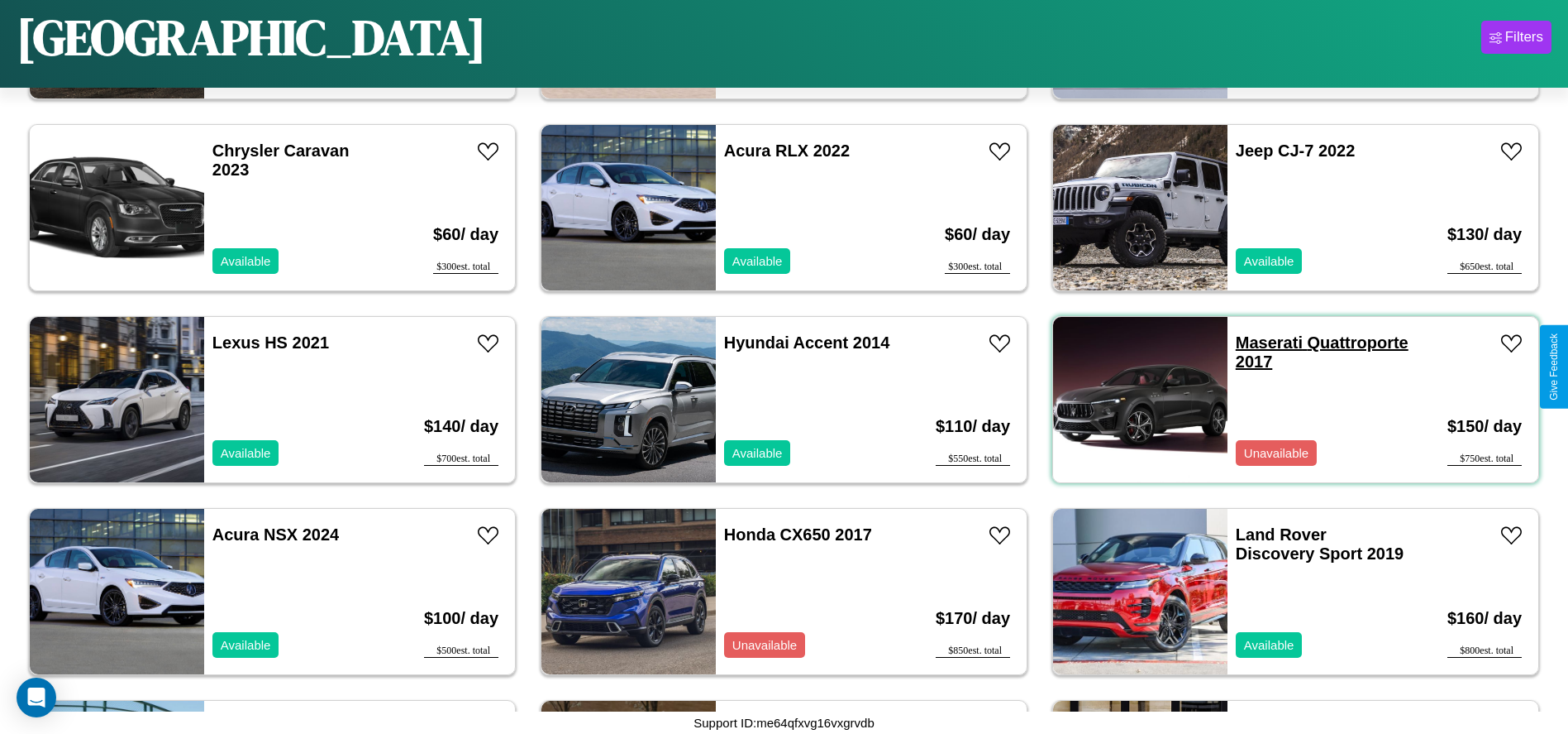
click at [1259, 342] on link "Maserati Quattroporte 2017" at bounding box center [1322, 352] width 172 height 37
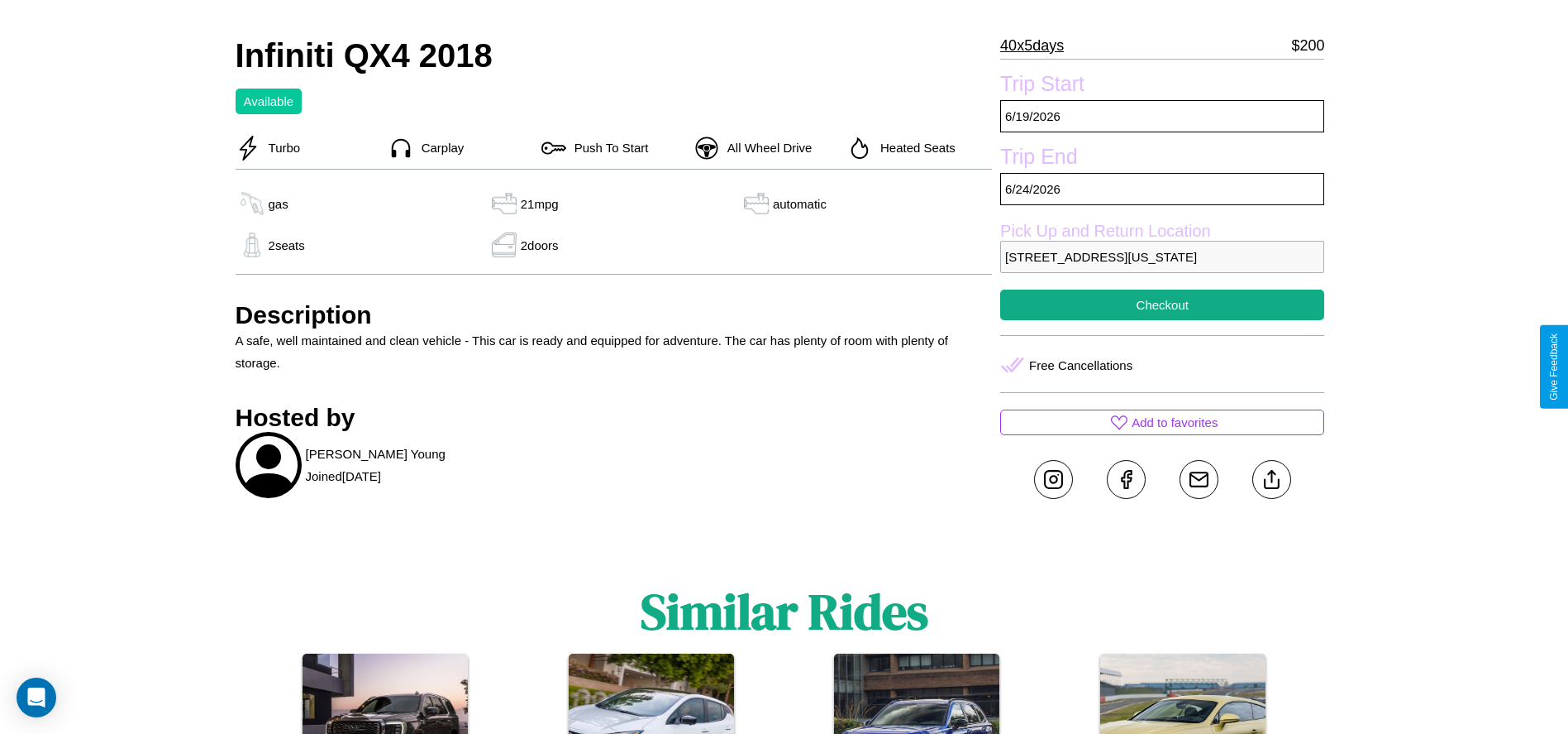
scroll to position [612, 0]
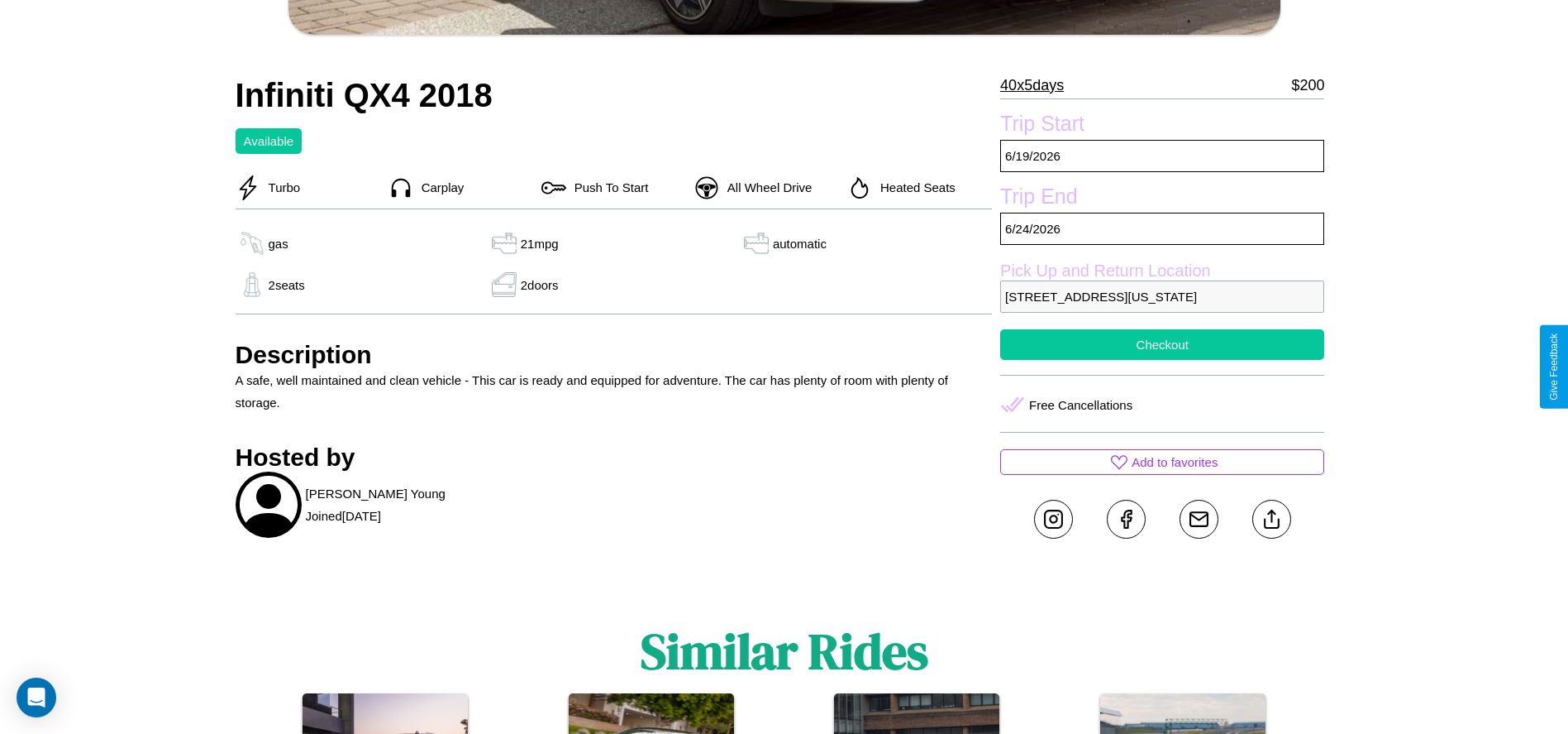
click at [1163, 360] on button "Checkout" at bounding box center [1162, 344] width 324 height 30
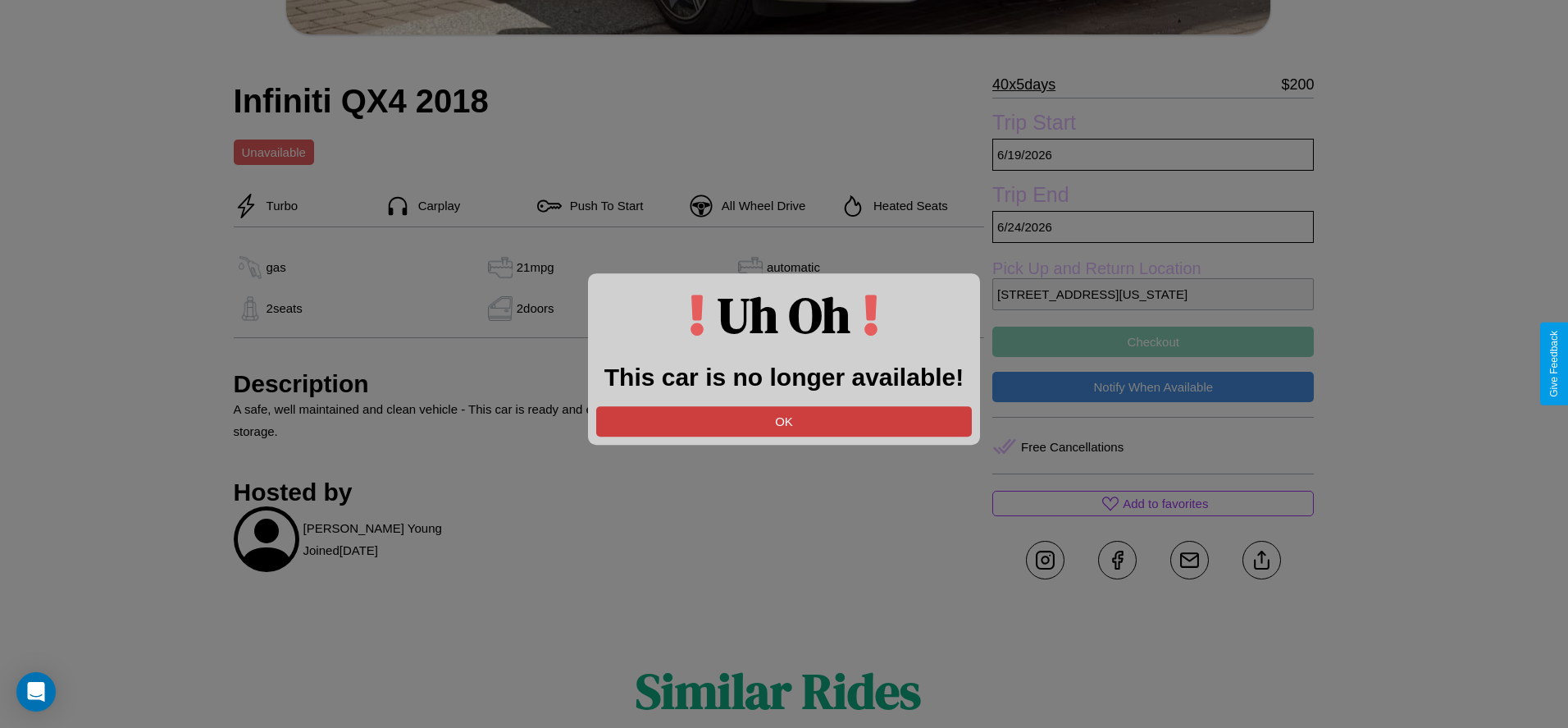
click at [784, 421] on button "OK" at bounding box center [784, 421] width 376 height 30
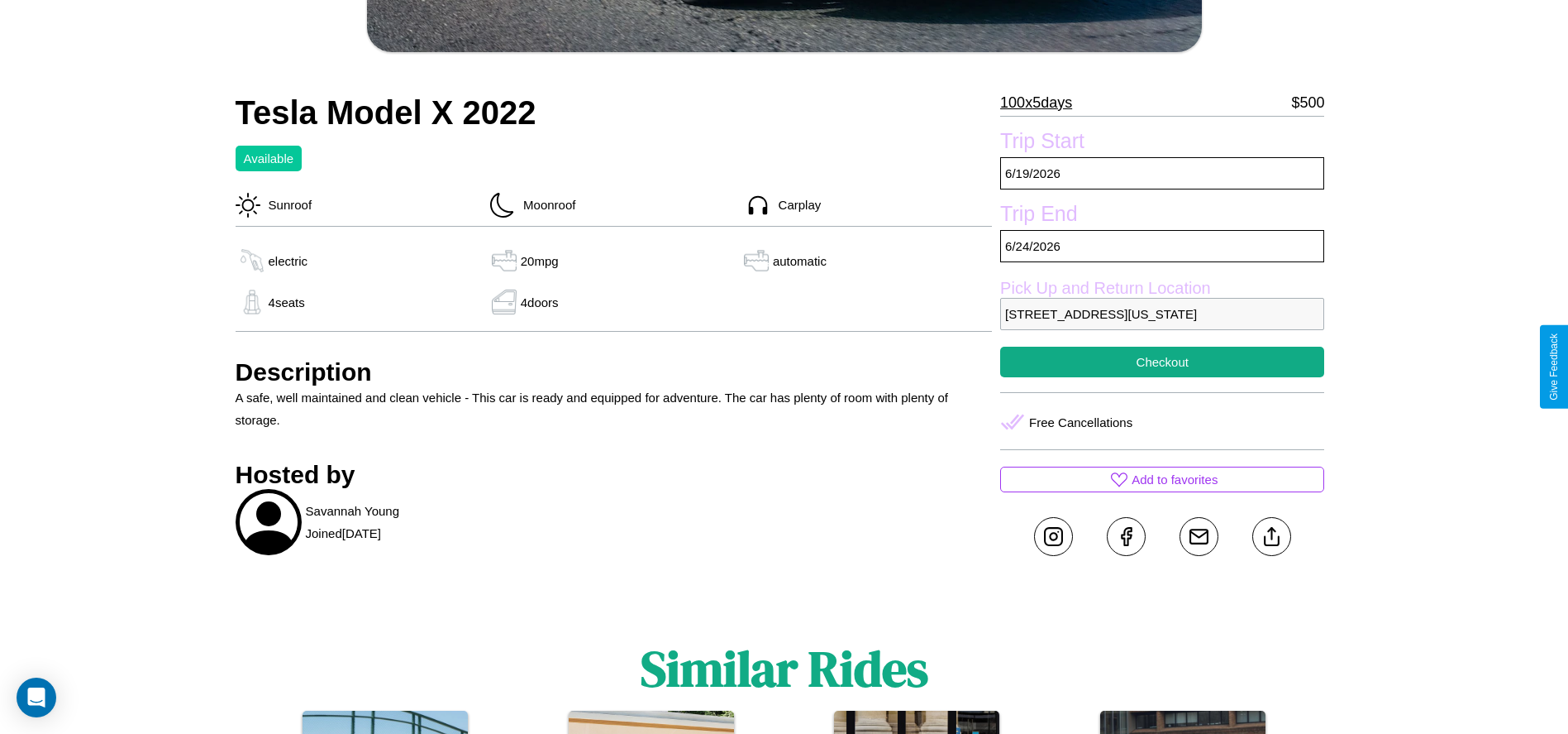
scroll to position [641, 0]
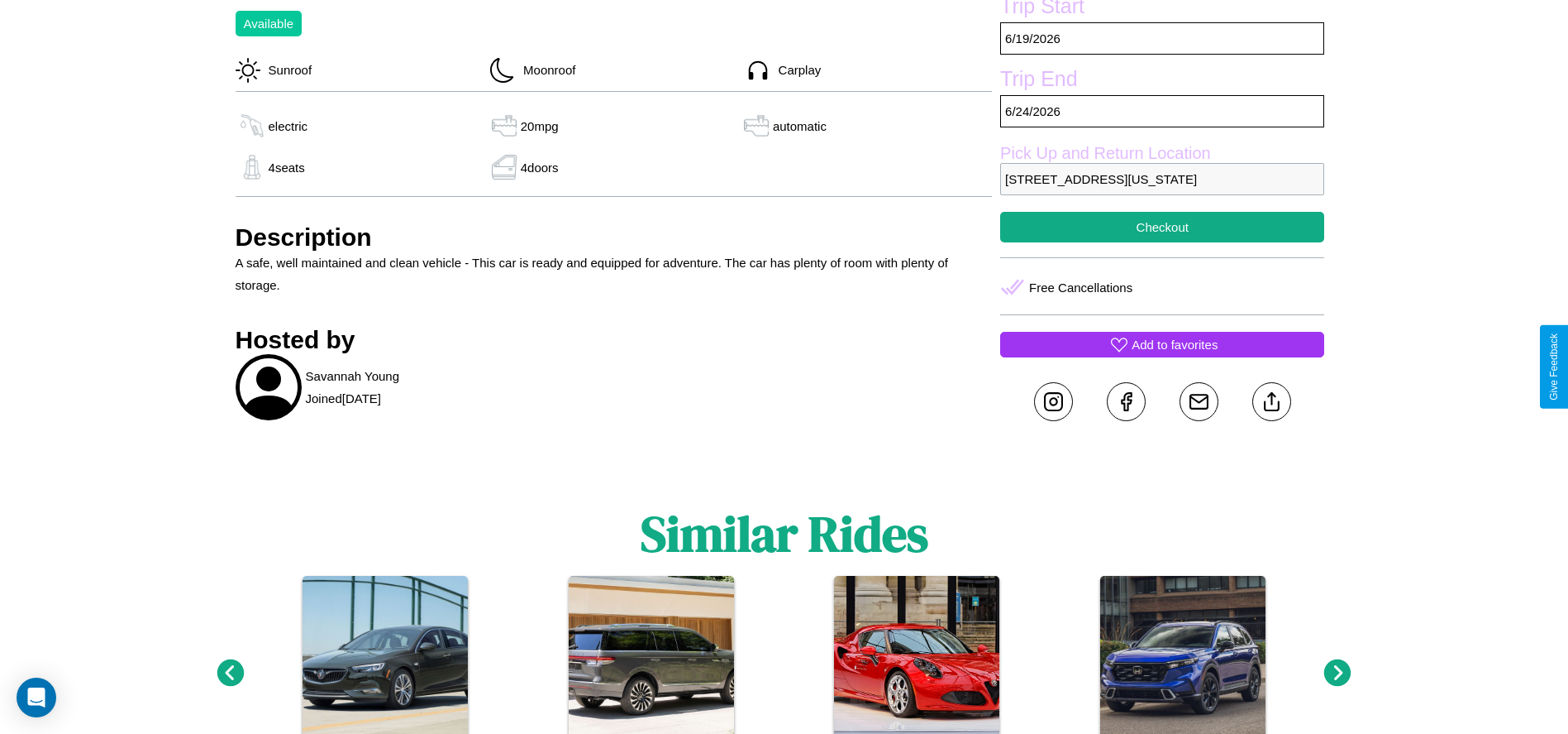
click at [1163, 356] on p "Add to favorites" at bounding box center [1174, 344] width 86 height 23
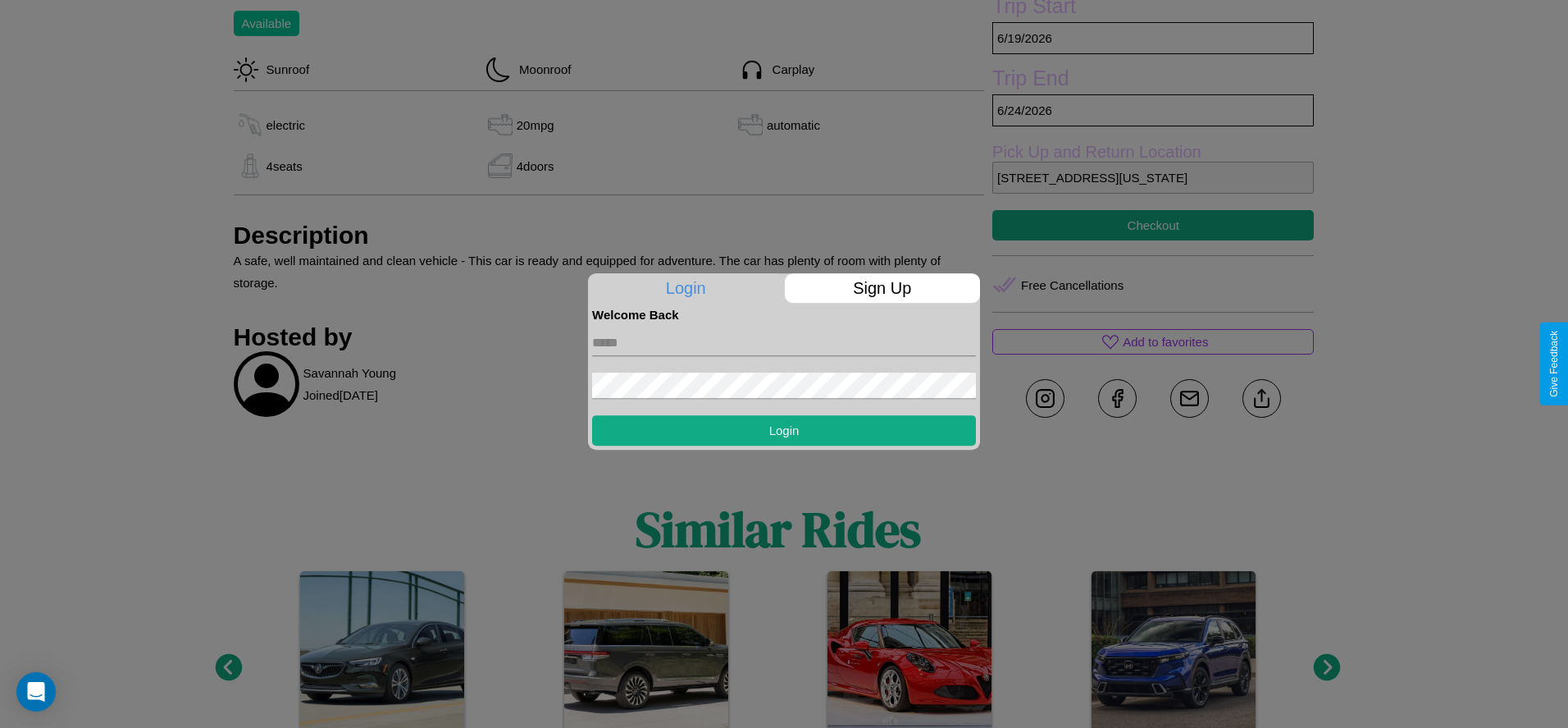
click at [881, 288] on p "Sign Up" at bounding box center [883, 288] width 196 height 29
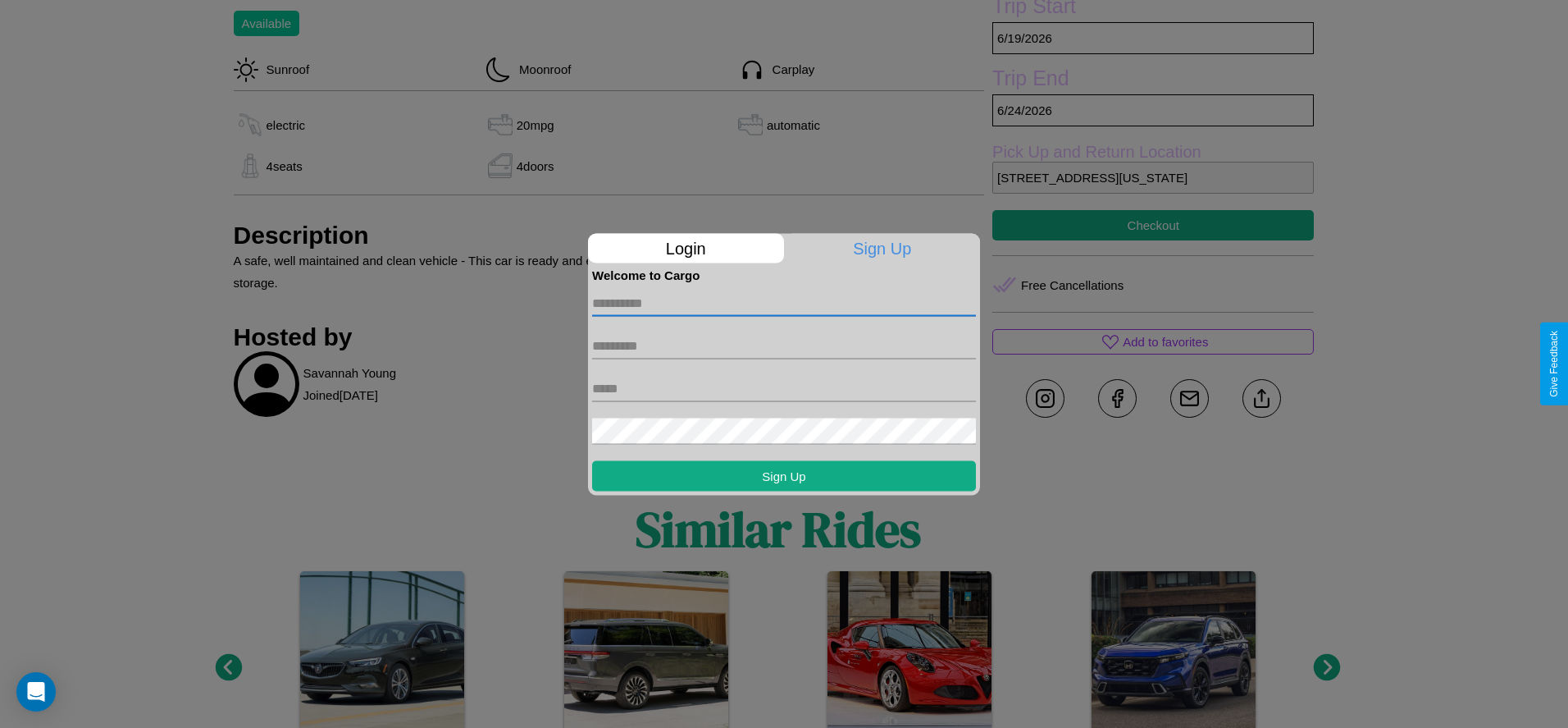
click at [784, 302] on input "text" at bounding box center [783, 302] width 384 height 26
type input "****"
click at [784, 345] on input "text" at bounding box center [783, 345] width 384 height 26
type input "*****"
click at [784, 388] on input "text" at bounding box center [783, 388] width 384 height 26
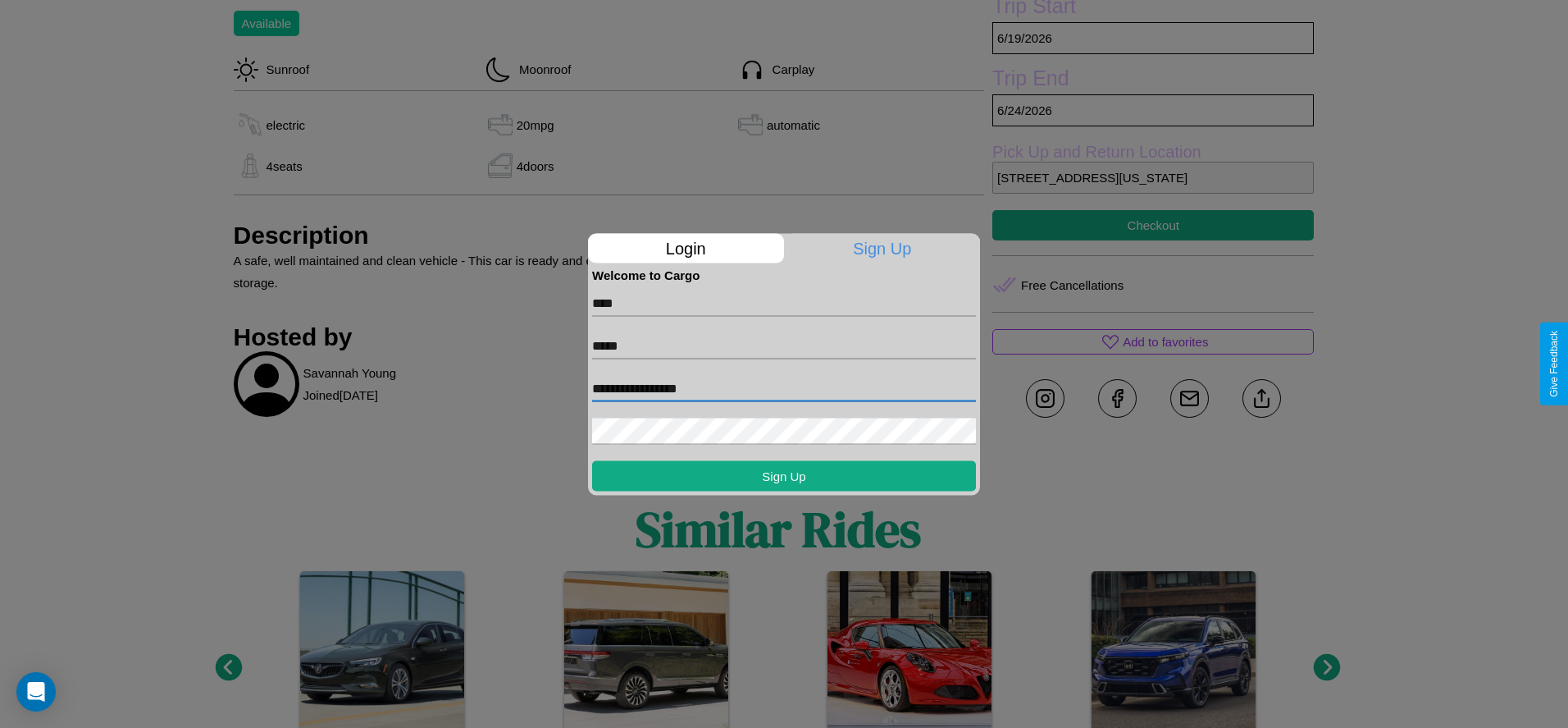
type input "**********"
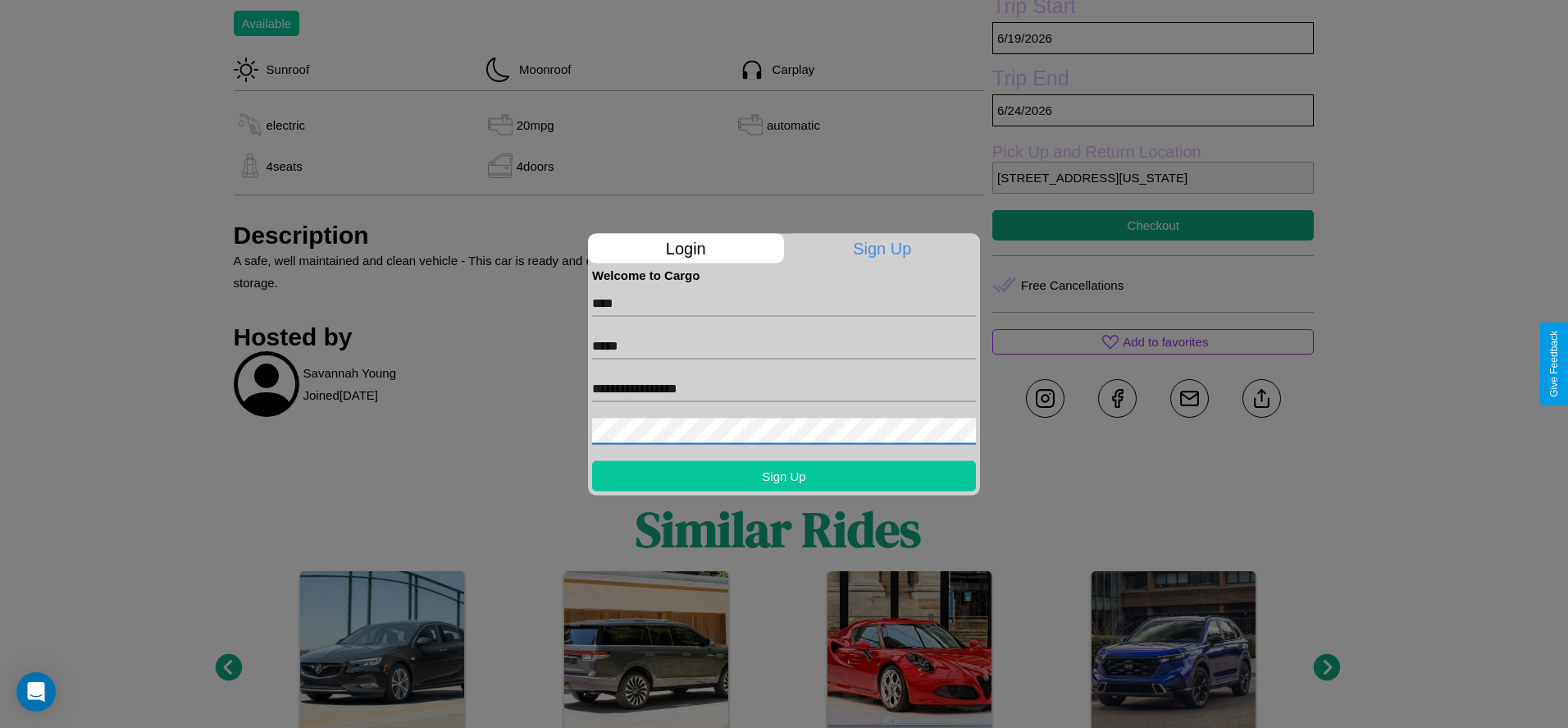
click at [784, 475] on button "Sign Up" at bounding box center [783, 474] width 384 height 30
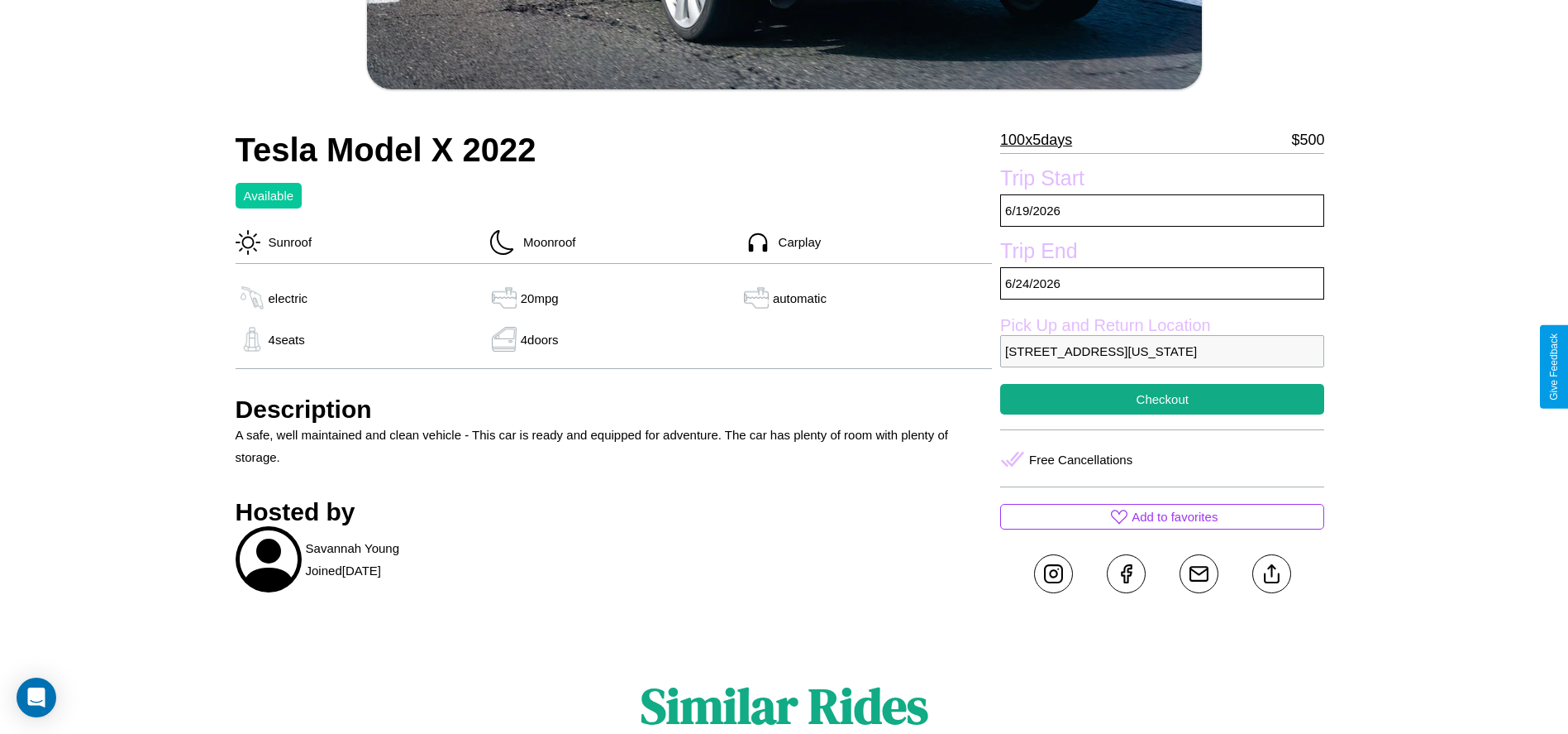
scroll to position [465, 0]
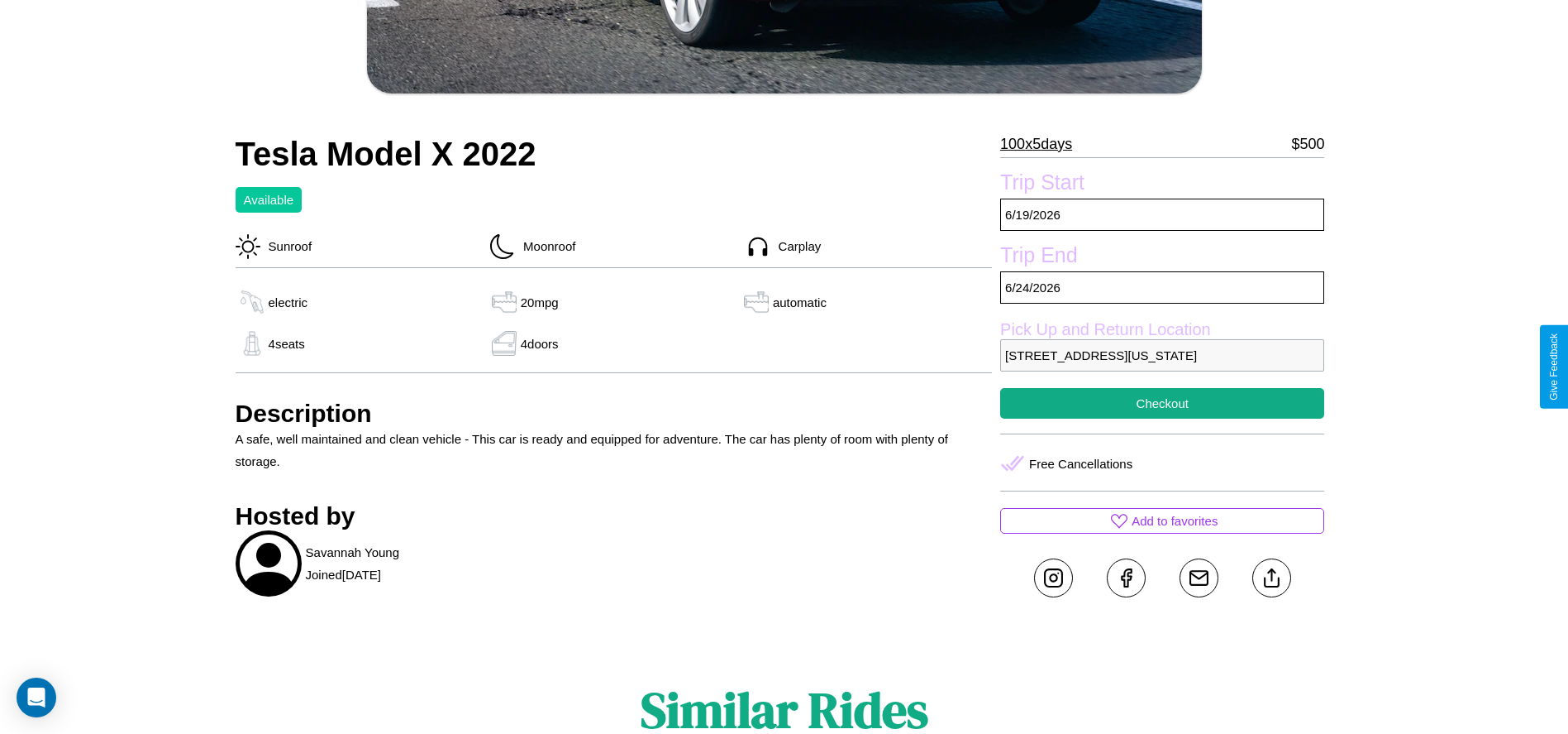
click at [1163, 367] on p "5422 Chestnut Street Seattle Washington 75272 United States" at bounding box center [1162, 355] width 324 height 32
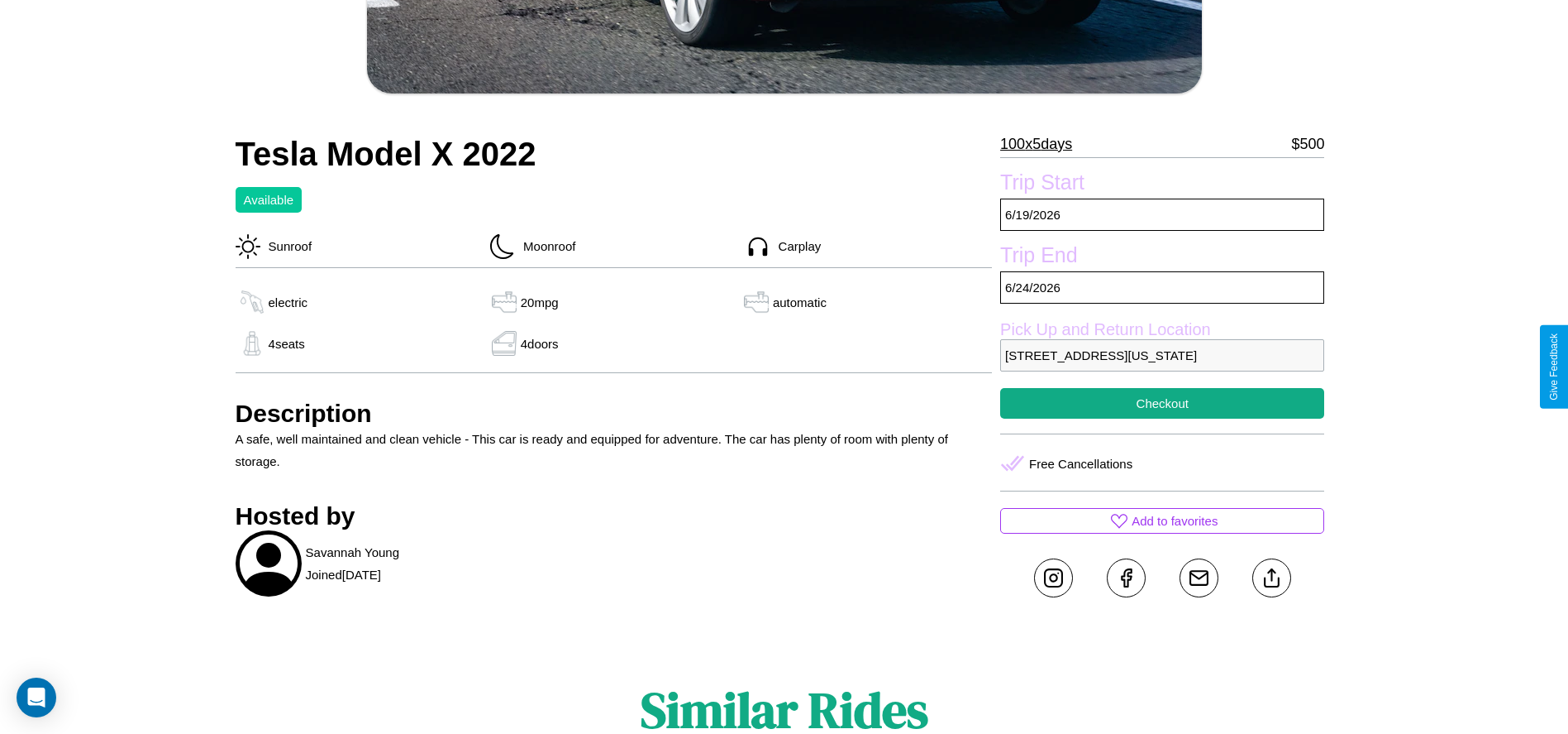
click at [1163, 367] on p "5422 Chestnut Street Seattle Washington 75272 United States" at bounding box center [1162, 355] width 324 height 32
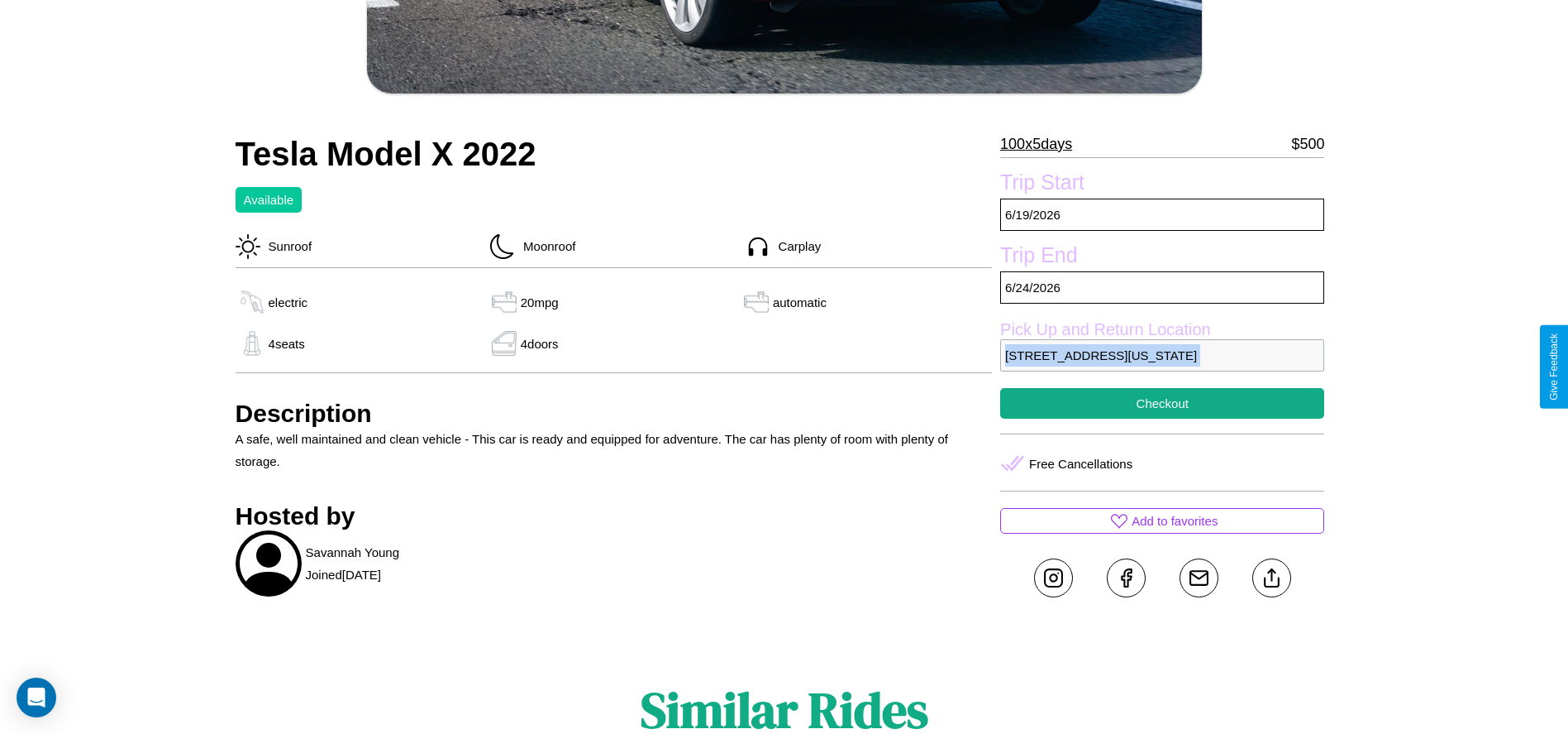
click at [1163, 367] on p "5422 Chestnut Street Seattle Washington 75272 United States" at bounding box center [1162, 355] width 324 height 32
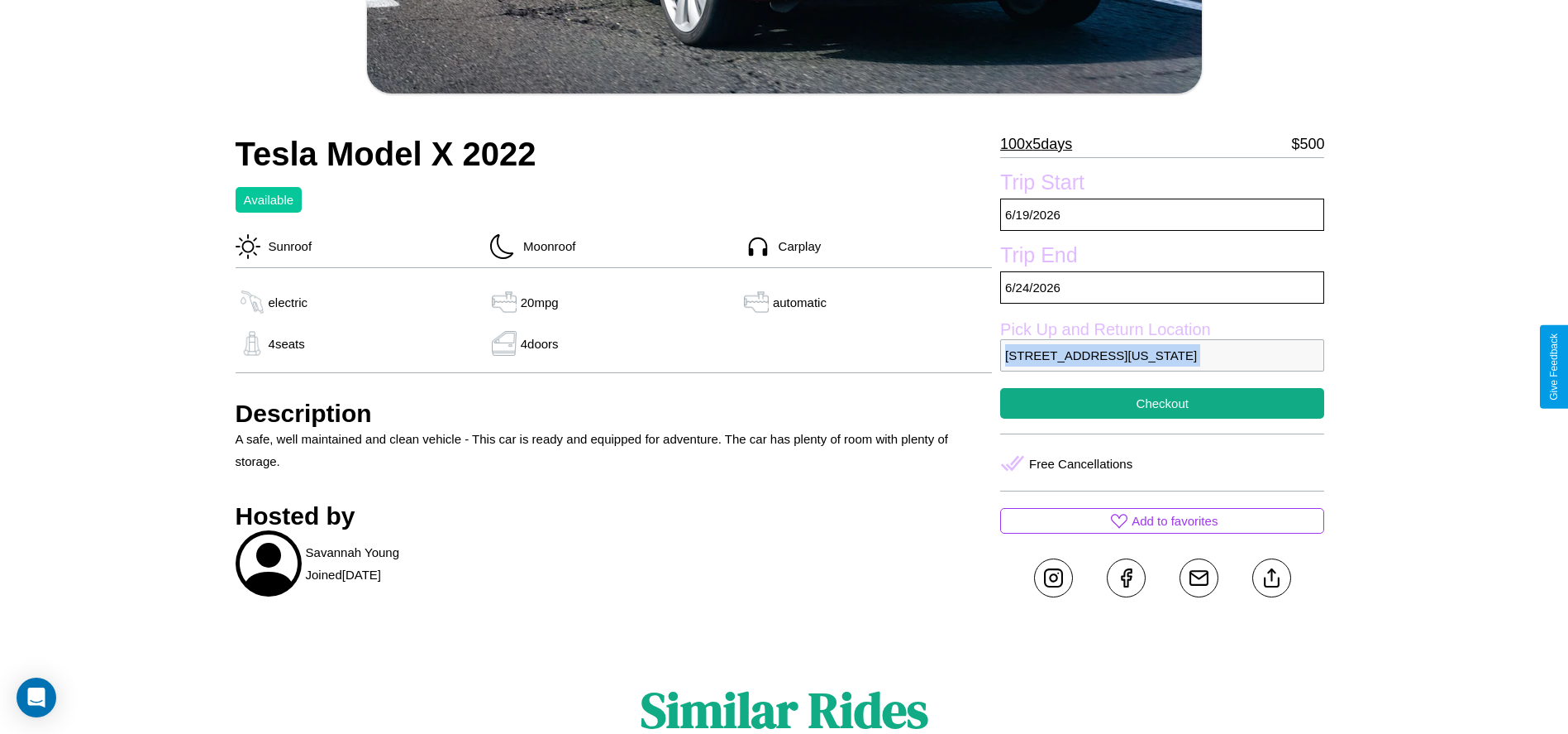
click at [1163, 367] on p "5422 Chestnut Street Seattle Washington 75272 United States" at bounding box center [1162, 355] width 324 height 32
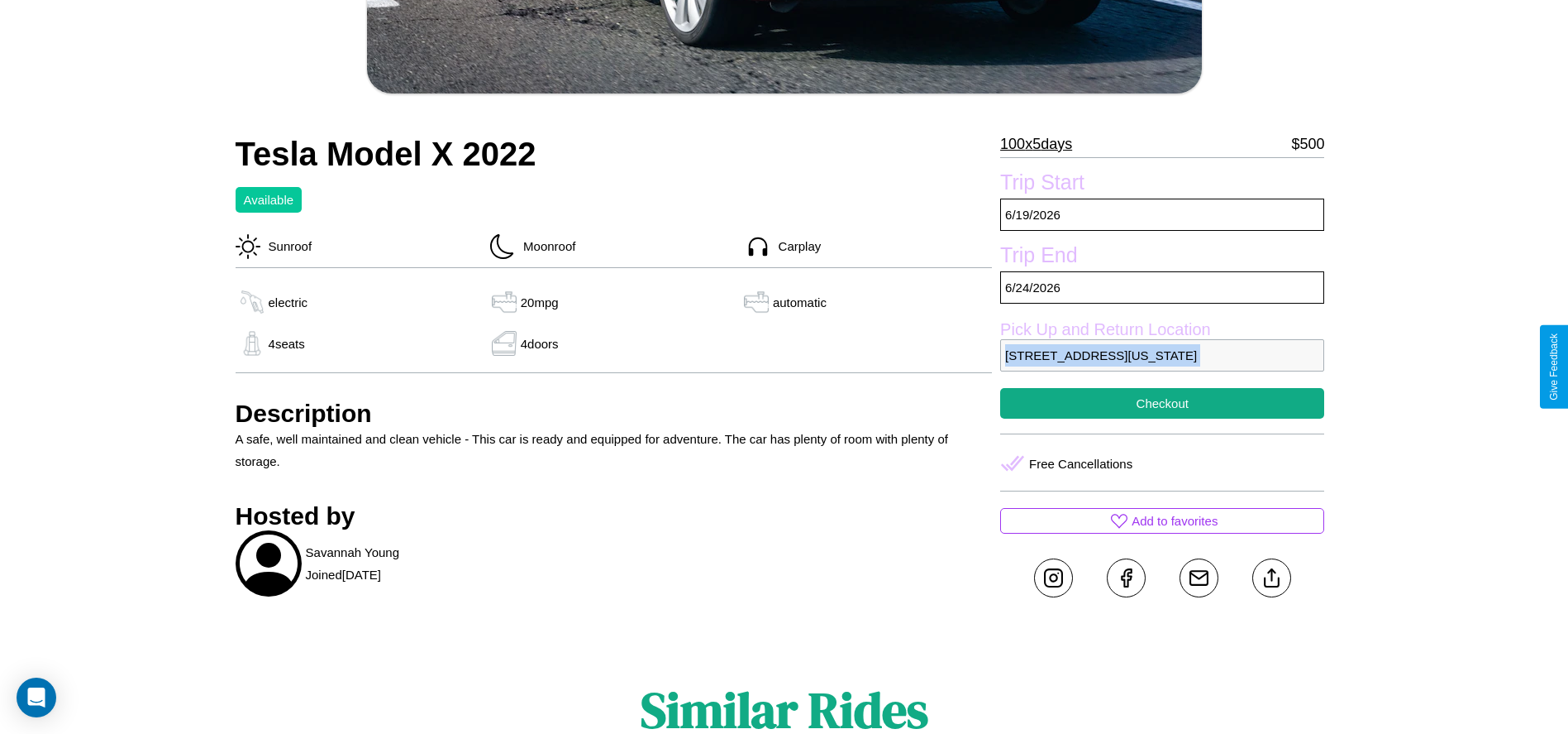
click at [1163, 367] on p "5422 Chestnut Street Seattle Washington 75272 United States" at bounding box center [1162, 355] width 324 height 32
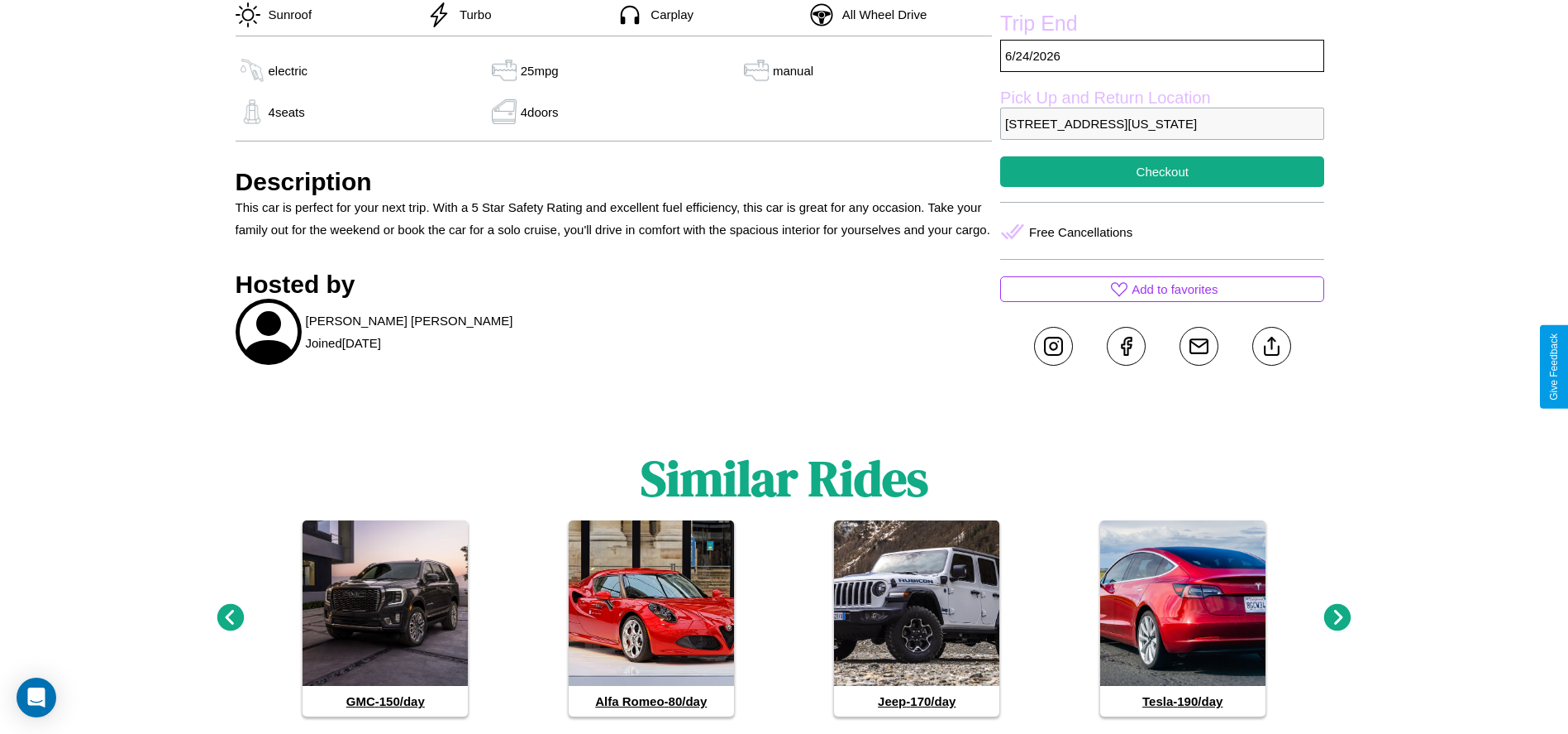
scroll to position [750, 0]
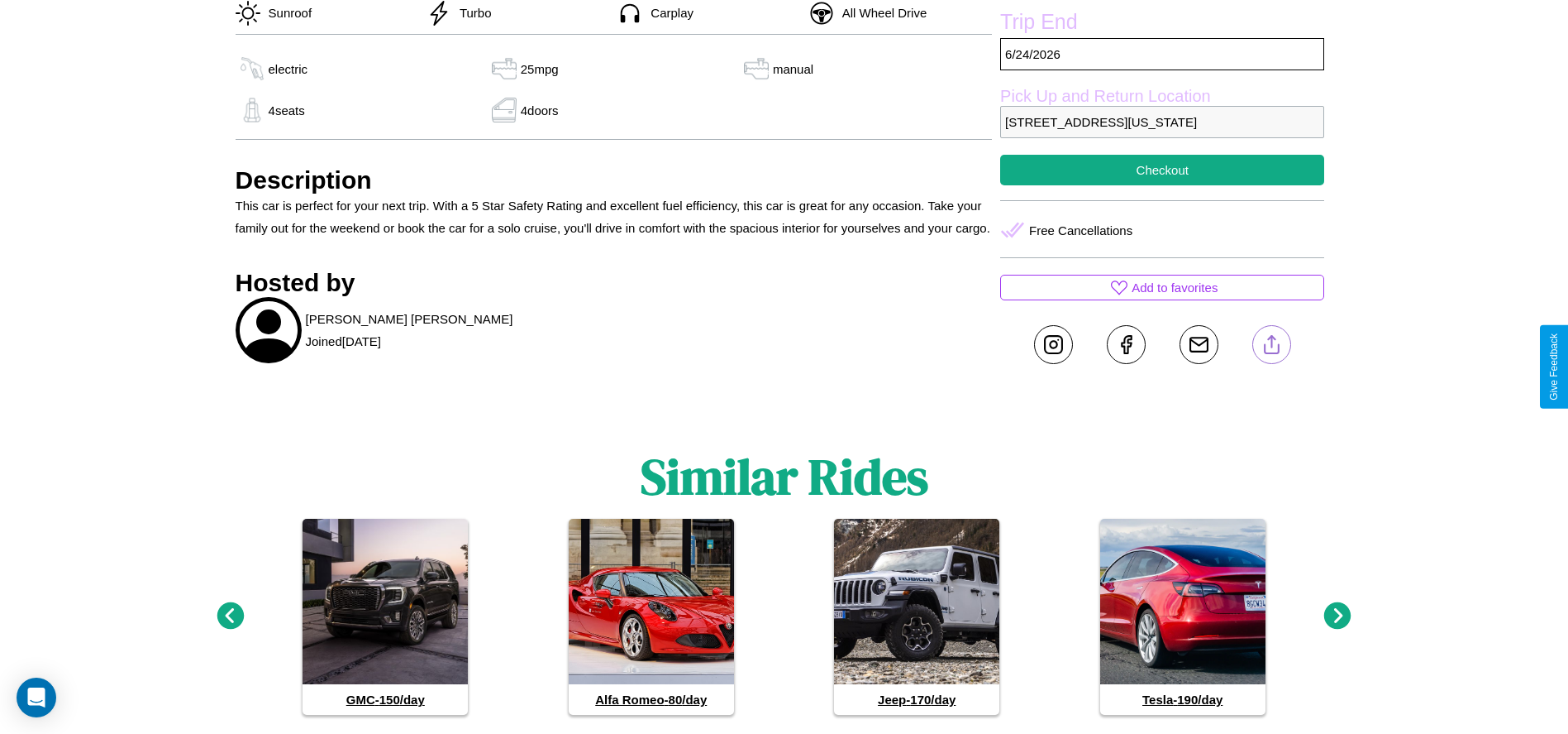
click at [1271, 347] on line at bounding box center [1271, 342] width 0 height 12
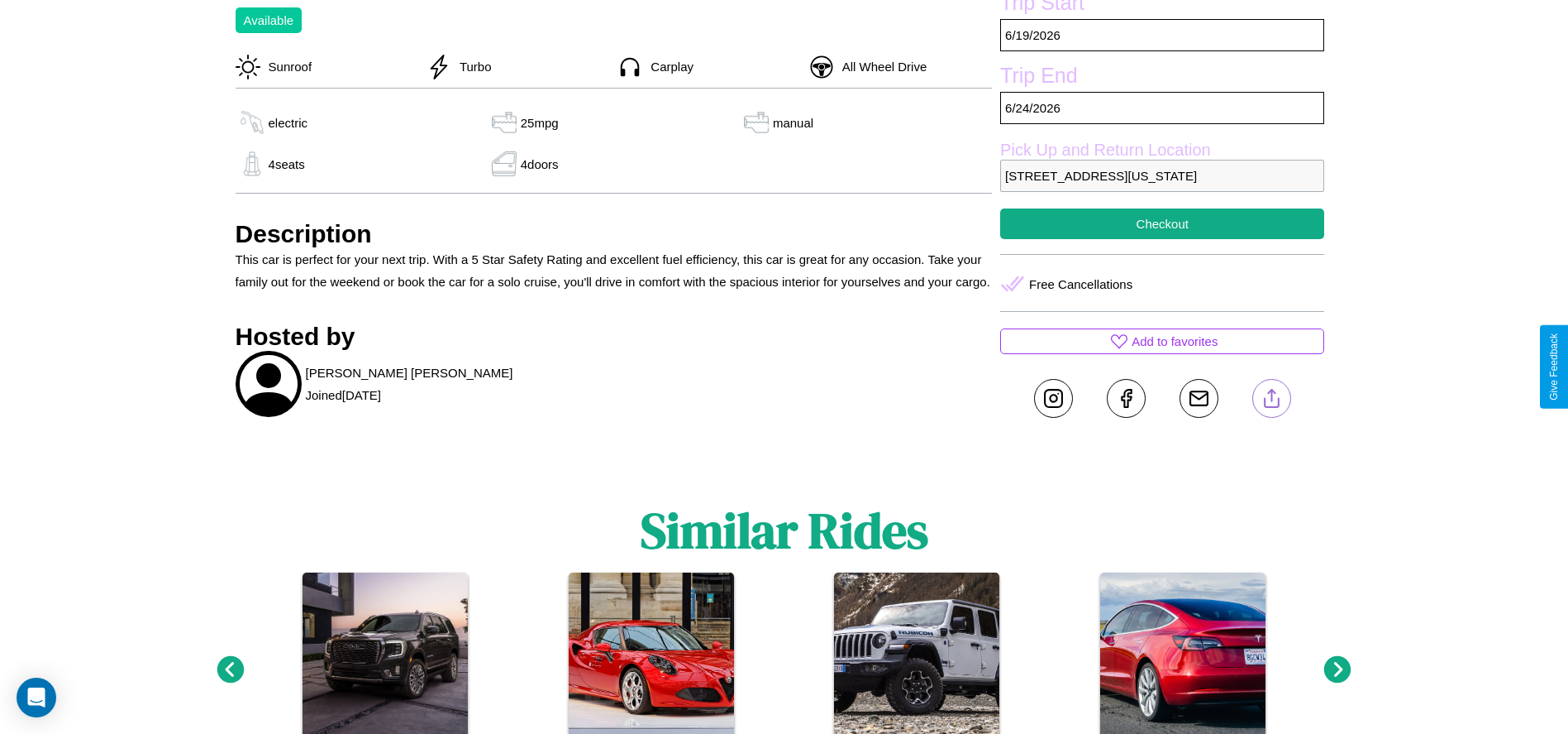
scroll to position [692, 0]
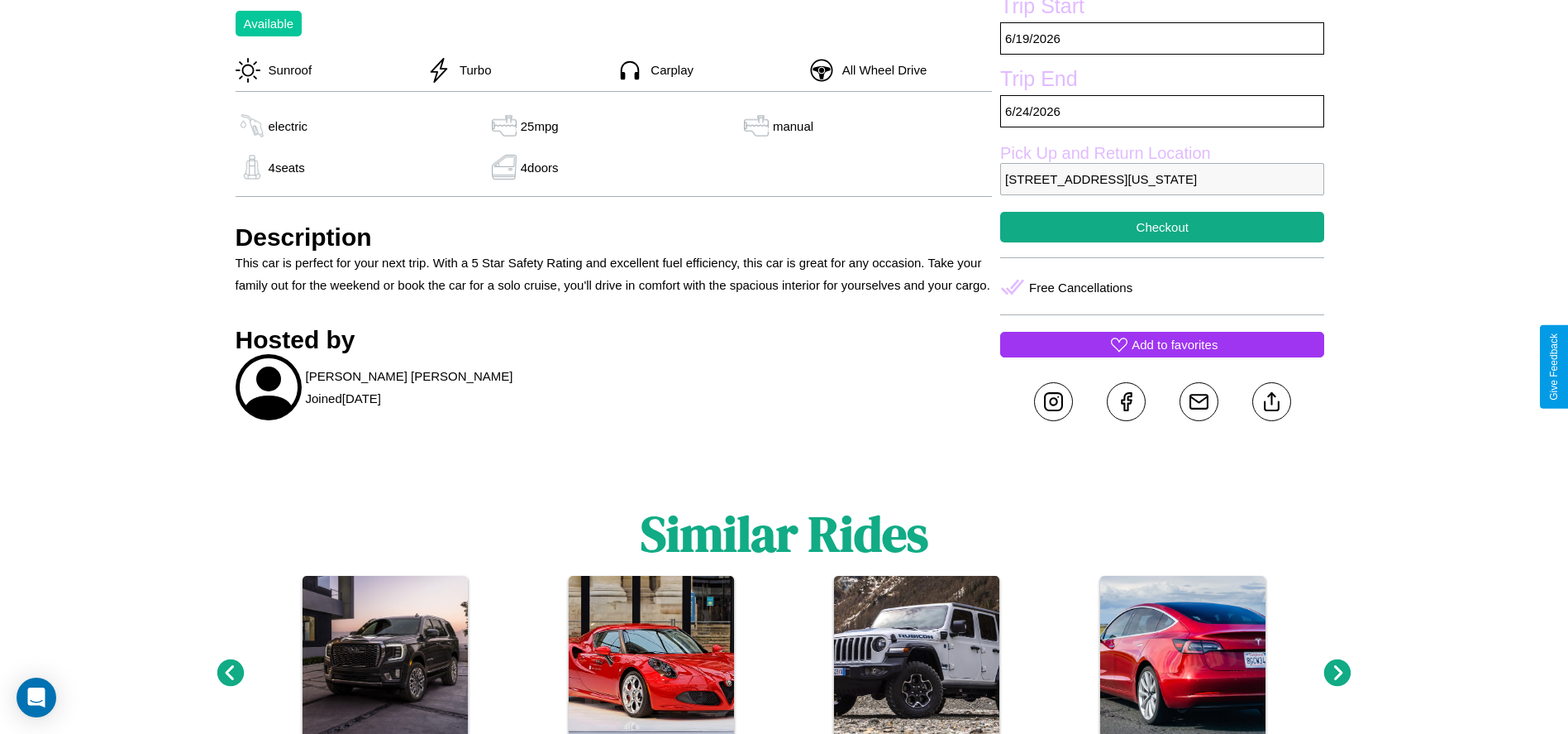
click at [1163, 356] on p "Add to favorites" at bounding box center [1174, 344] width 86 height 23
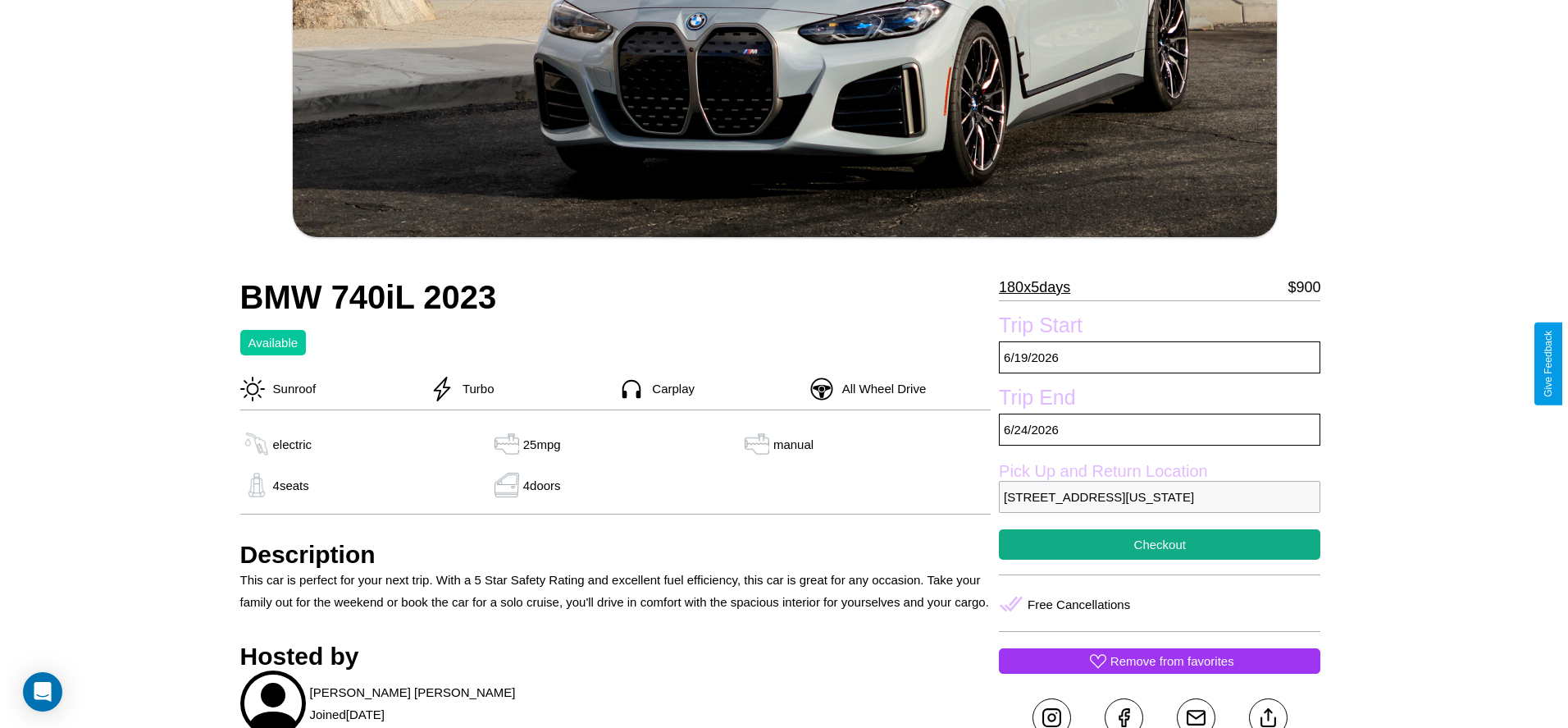
scroll to position [361, 0]
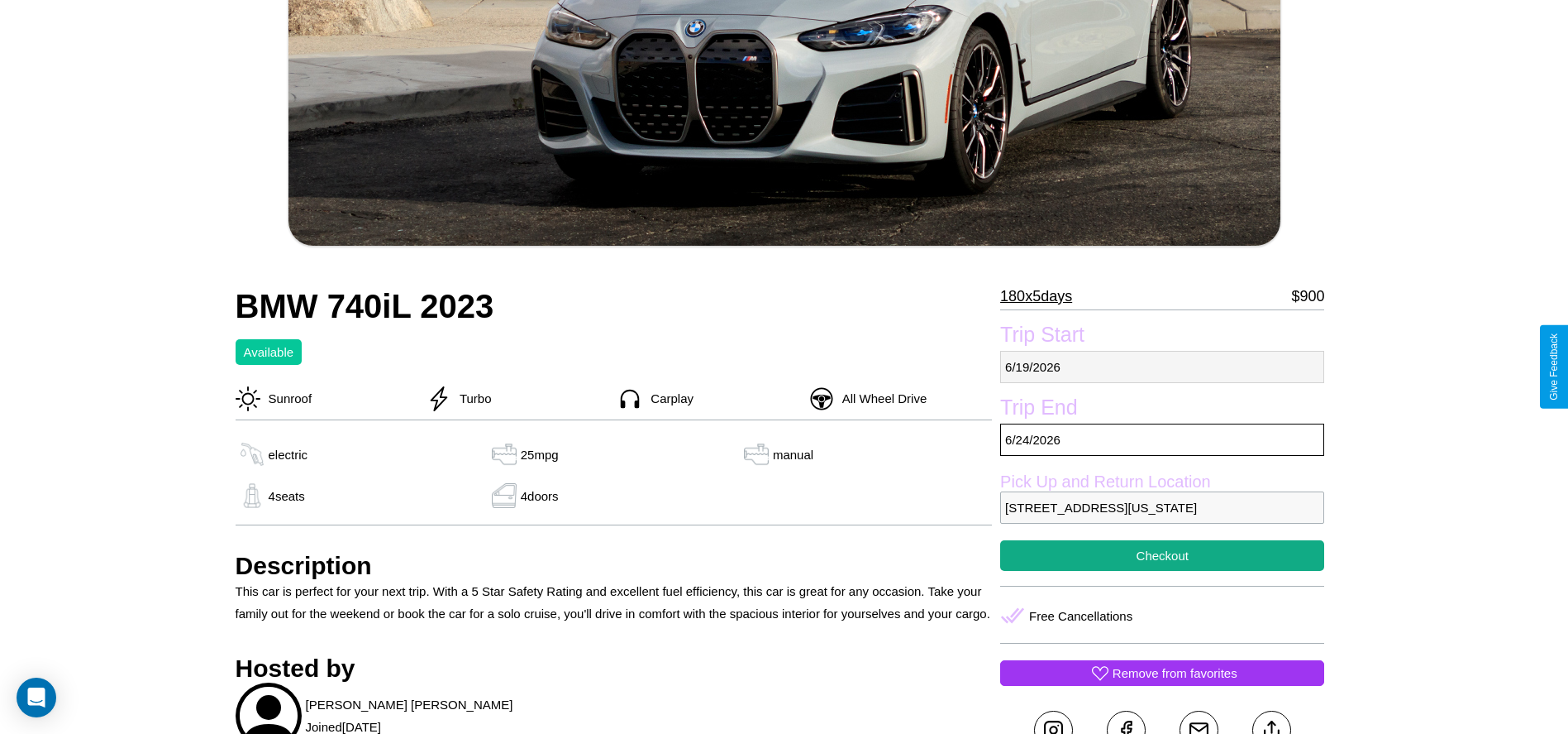
click at [1163, 367] on p "6 / 19 / 2026" at bounding box center [1162, 367] width 324 height 32
select select "*"
select select "****"
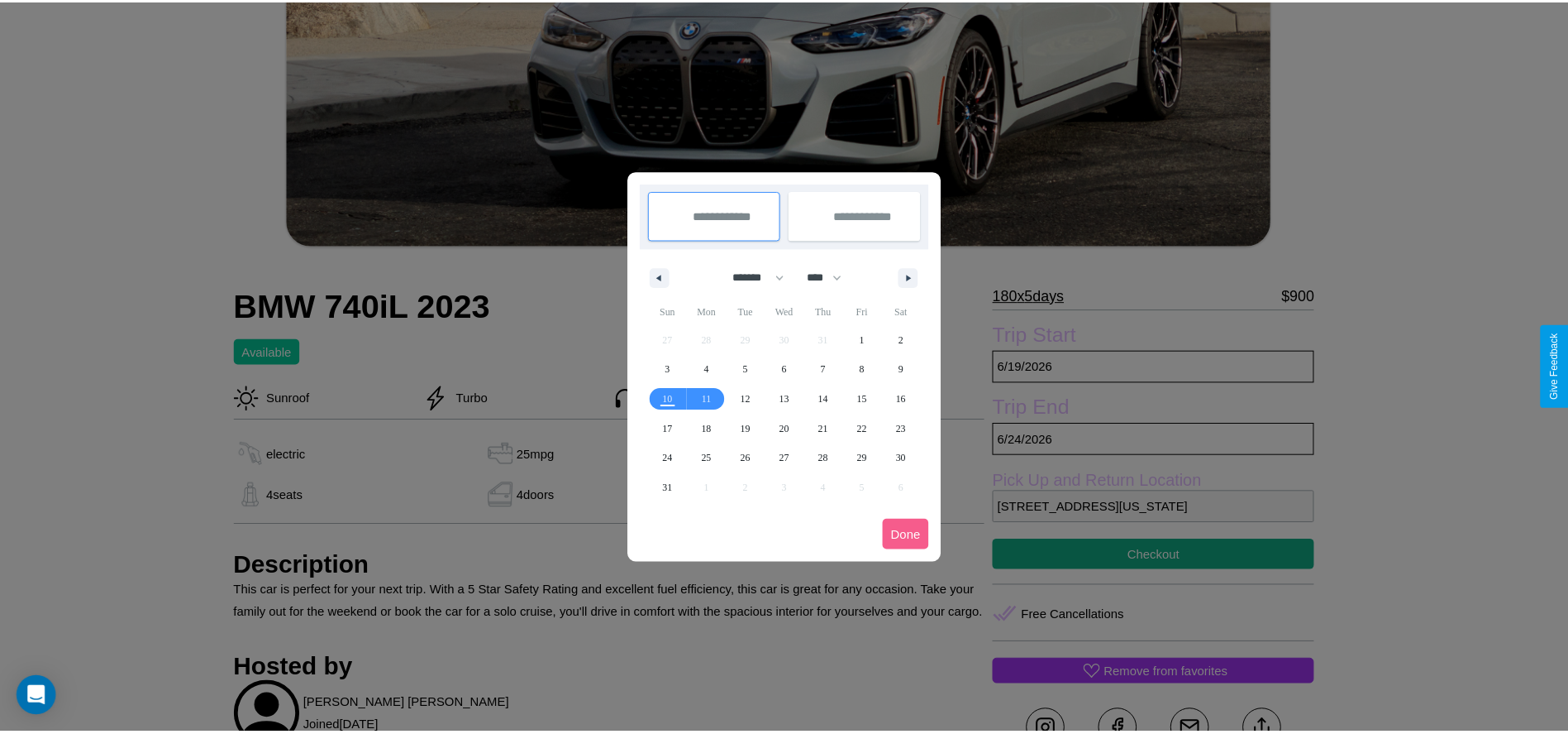
scroll to position [0, 0]
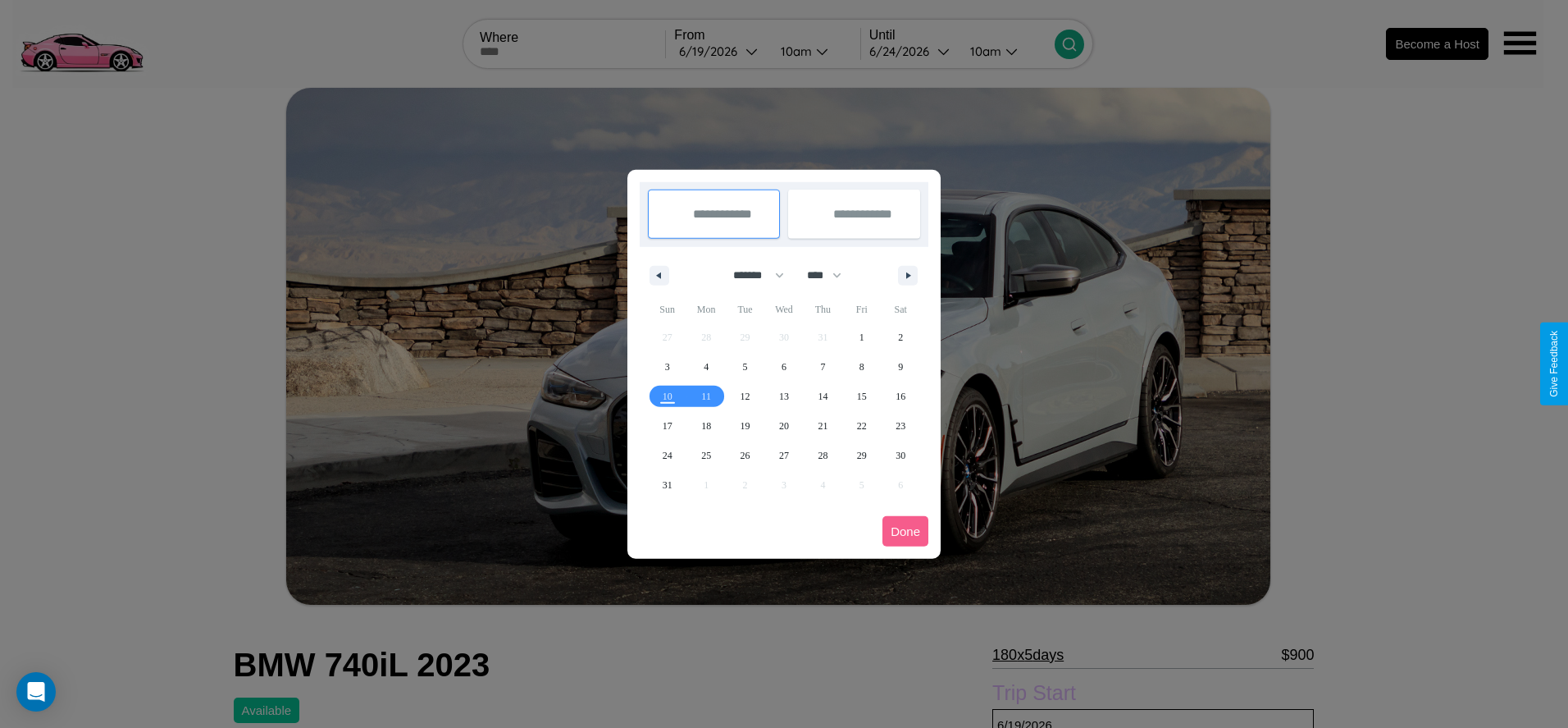
click at [720, 51] on div at bounding box center [784, 364] width 1568 height 728
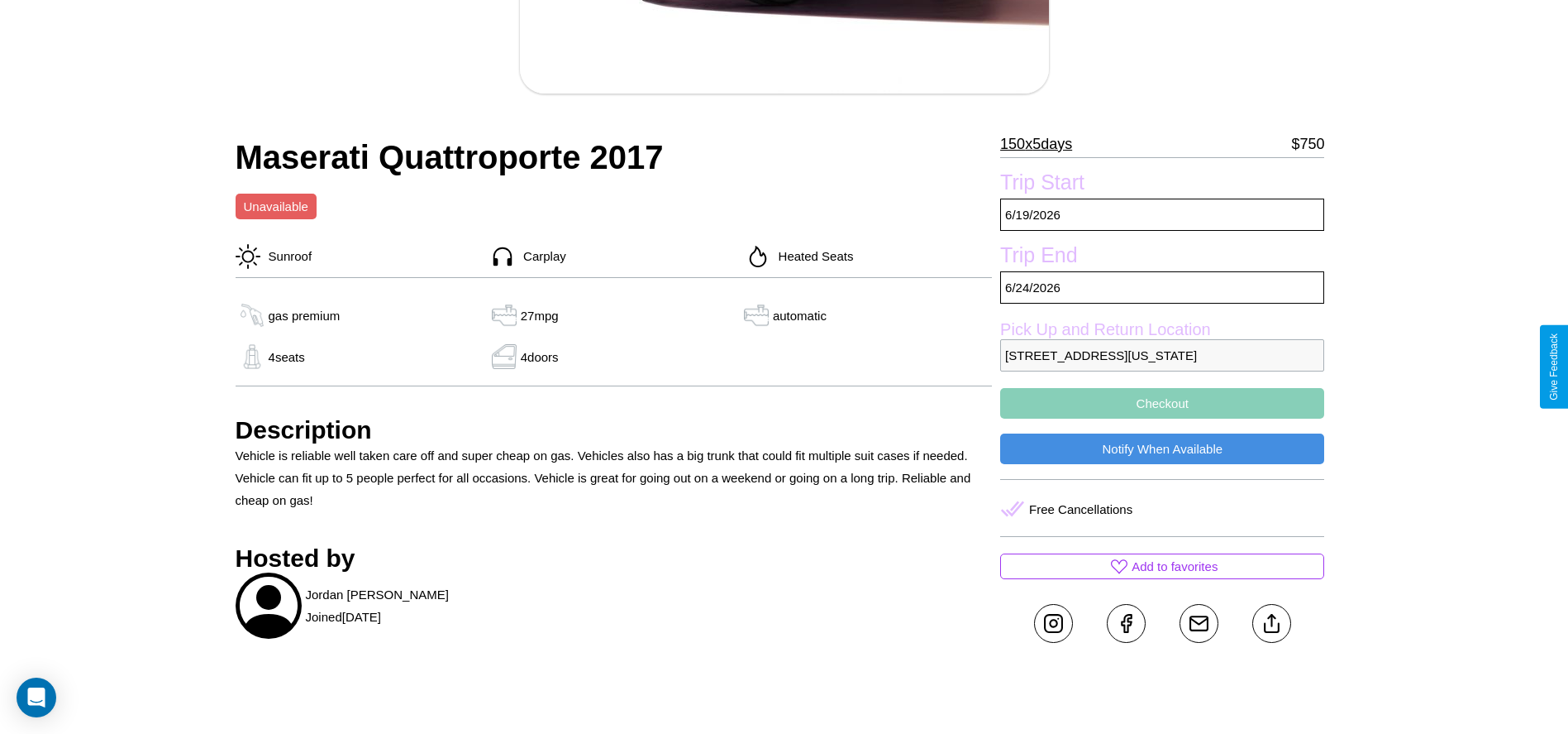
scroll to position [448, 0]
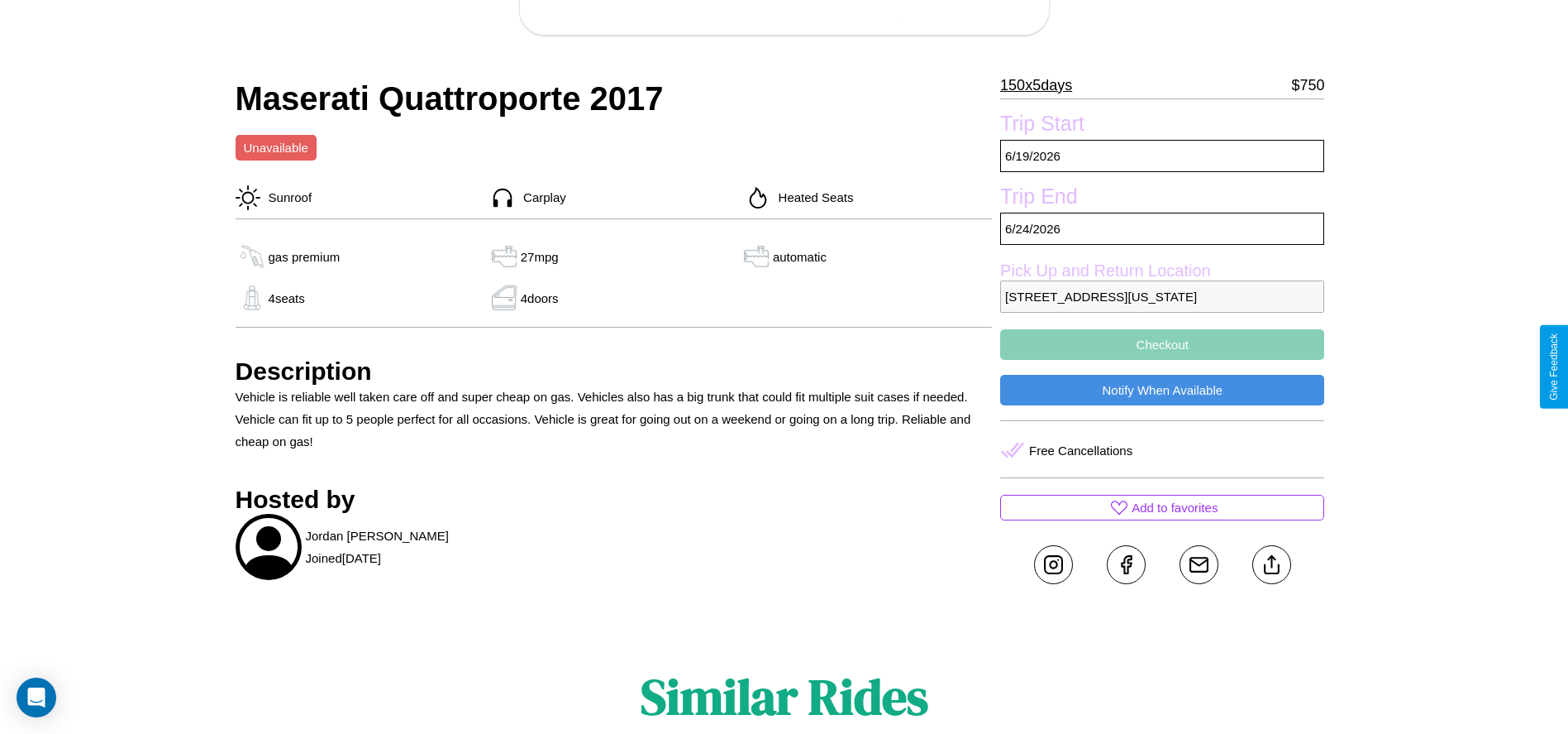
click at [1163, 360] on button "Checkout" at bounding box center [1162, 344] width 324 height 30
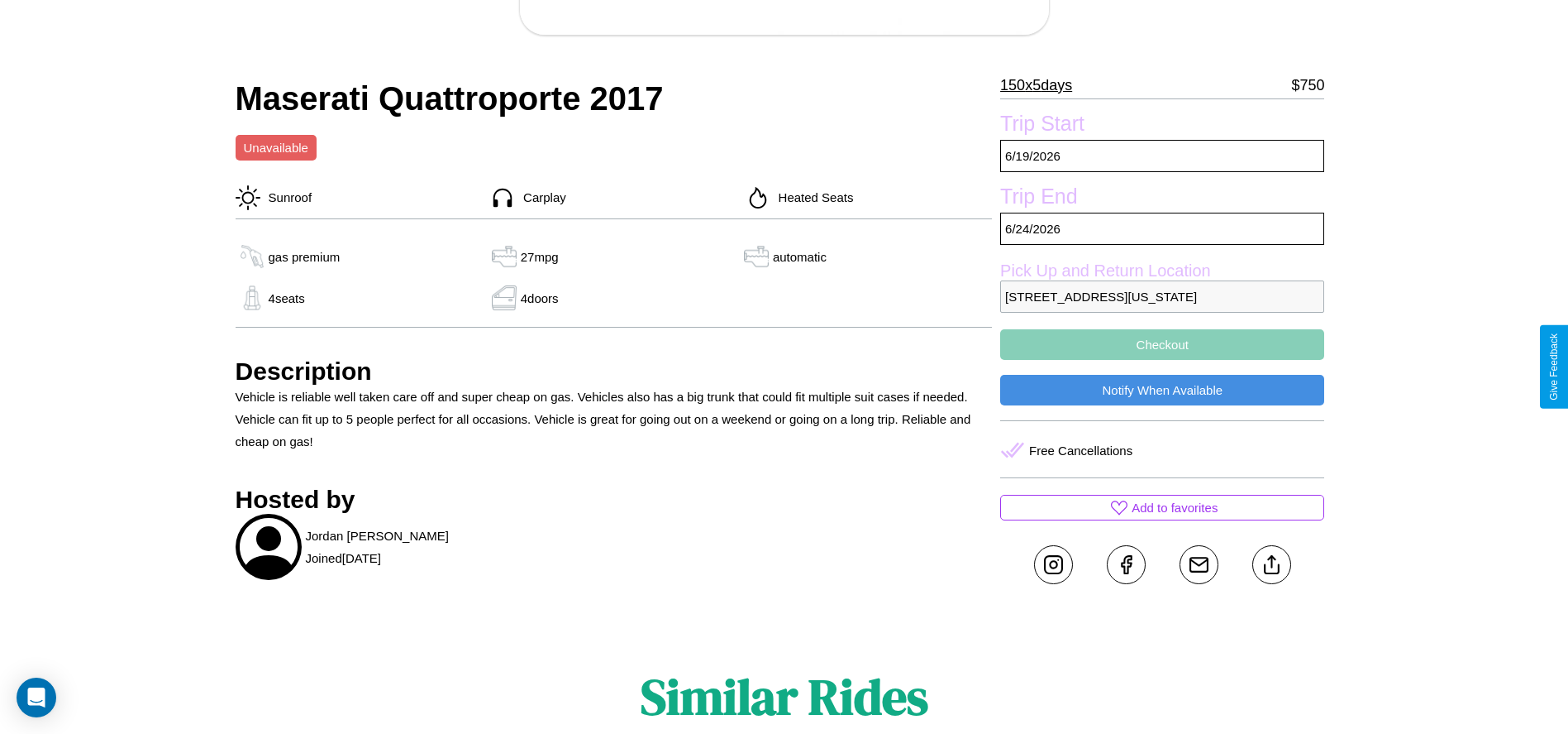
click at [1163, 360] on button "Checkout" at bounding box center [1162, 344] width 324 height 30
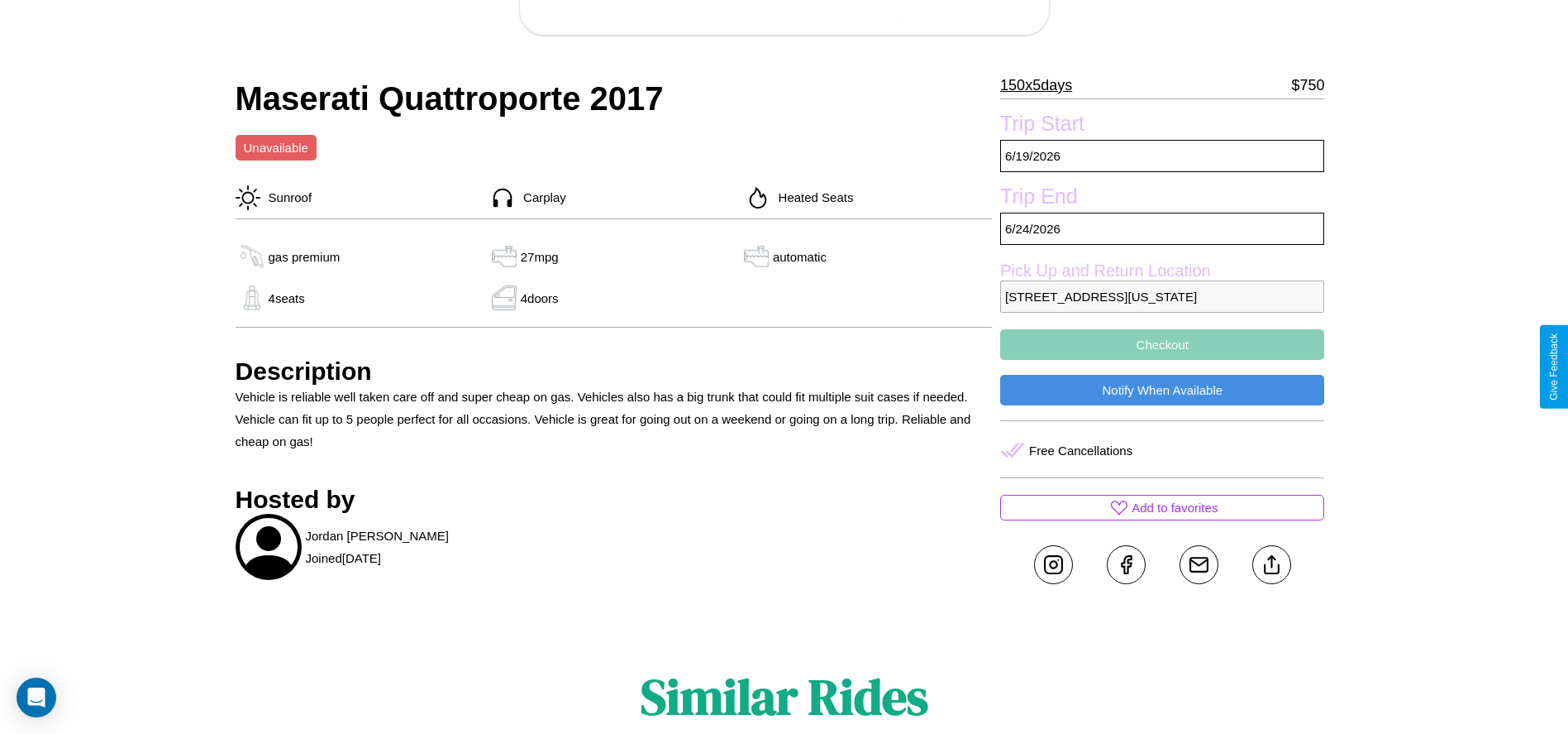
click at [1163, 360] on button "Checkout" at bounding box center [1162, 344] width 324 height 30
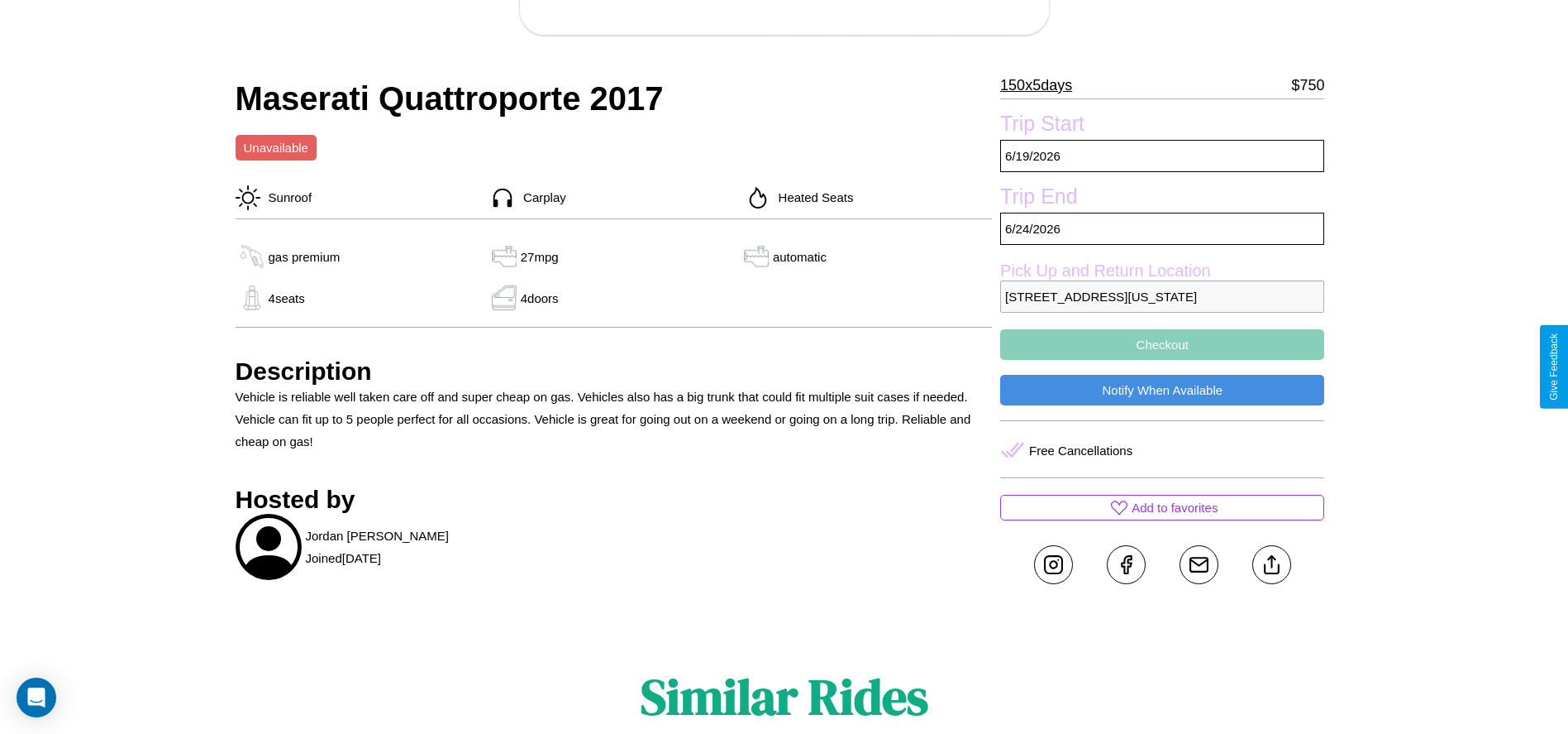
click at [1163, 360] on button "Checkout" at bounding box center [1162, 344] width 324 height 30
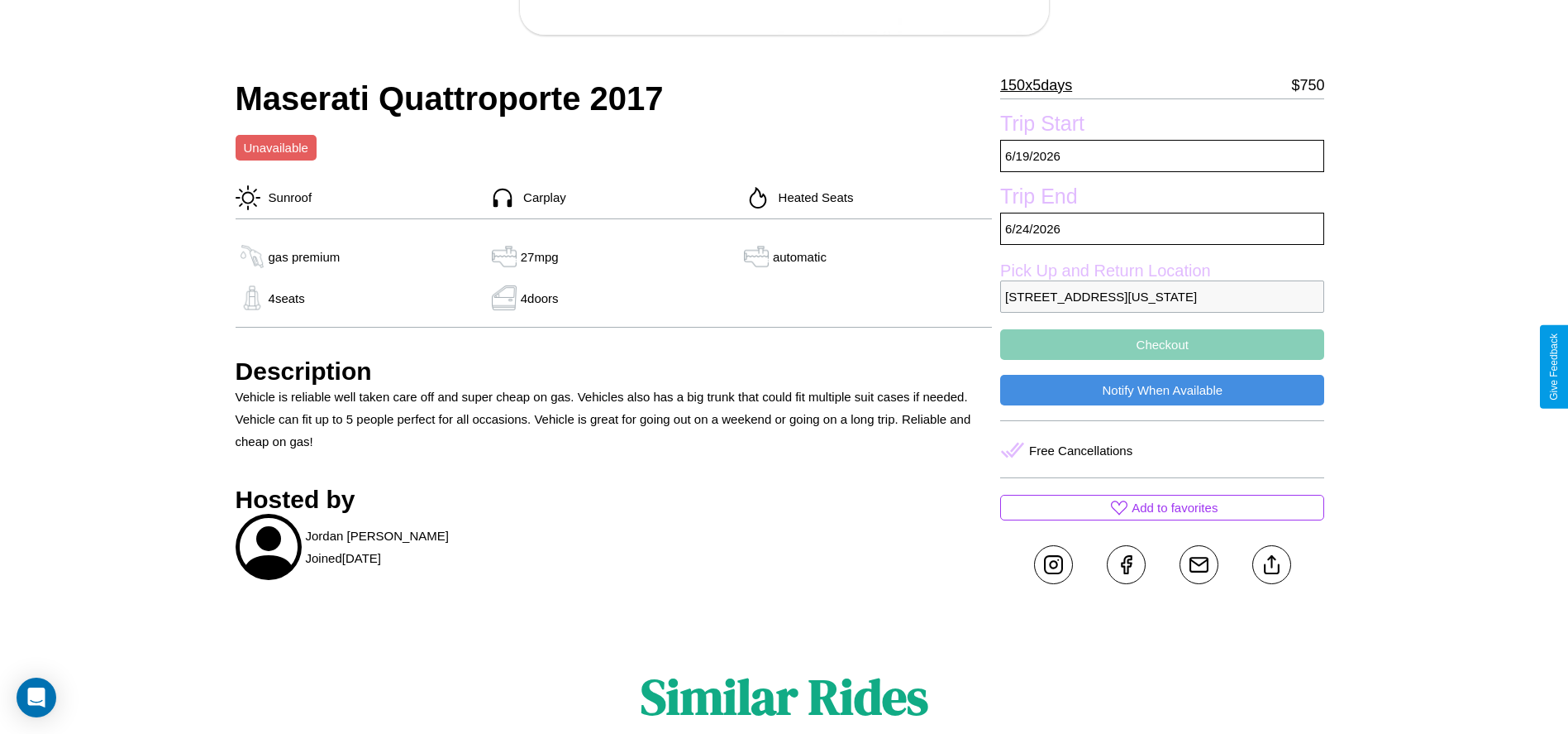
click at [1163, 360] on button "Checkout" at bounding box center [1162, 344] width 324 height 30
